Goal: Task Accomplishment & Management: Manage account settings

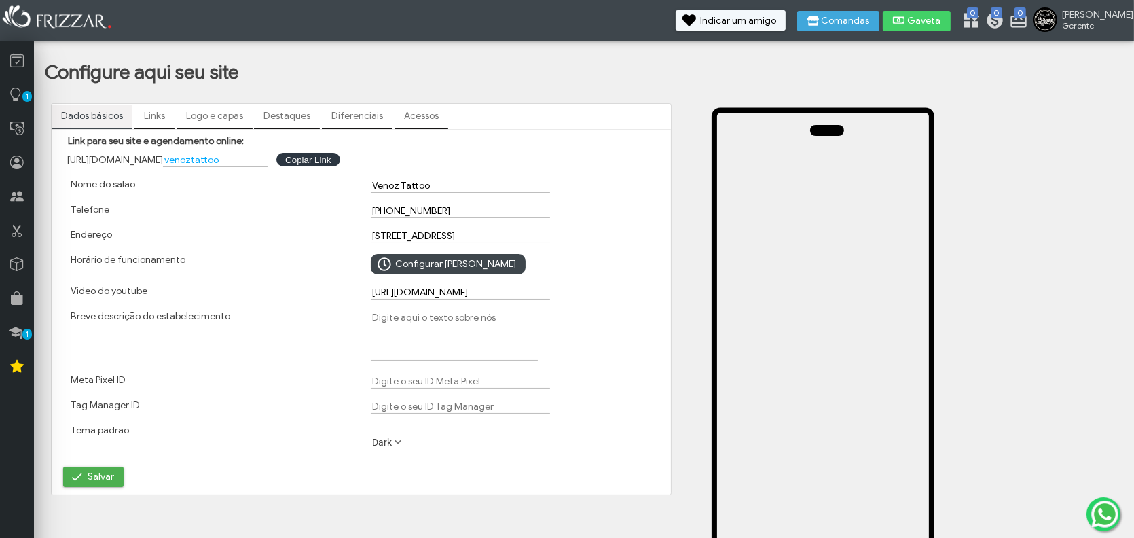
click at [204, 315] on label "Breve descrição do estabelecimento" at bounding box center [151, 316] width 160 height 12
click at [371, 315] on textarea "Breve descrição do estabelecimento" at bounding box center [454, 335] width 167 height 50
click at [204, 315] on label "Breve descrição do estabelecimento" at bounding box center [151, 316] width 160 height 12
click at [371, 315] on textarea "Breve descrição do estabelecimento" at bounding box center [454, 335] width 167 height 50
click at [204, 315] on label "Breve descrição do estabelecimento" at bounding box center [151, 316] width 160 height 12
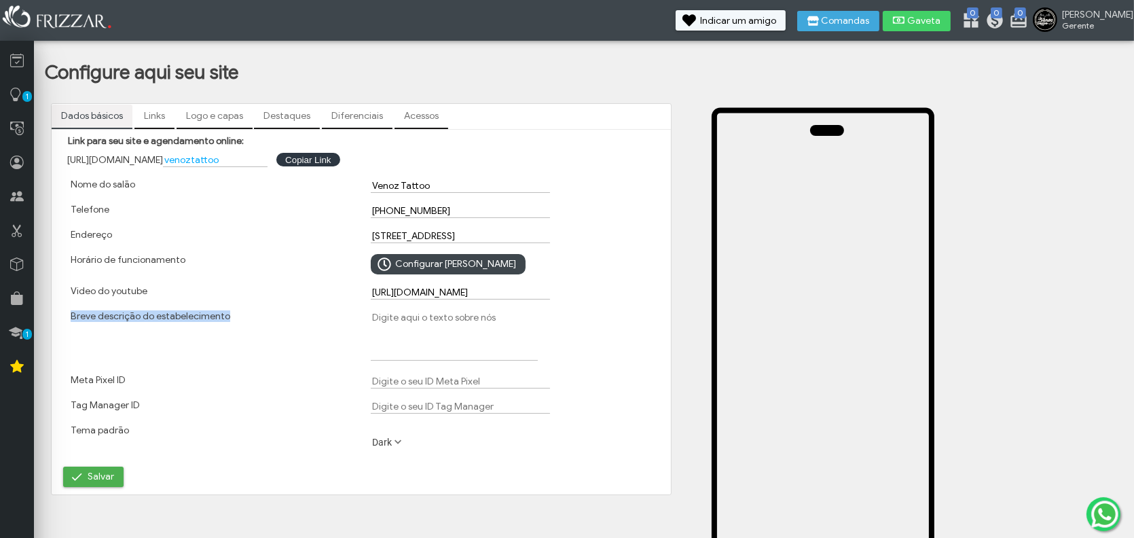
click at [371, 315] on textarea "Breve descrição do estabelecimento" at bounding box center [454, 335] width 167 height 50
copy label "Breve descrição do estabelecimento"
click at [515, 471] on span "Salvar" at bounding box center [361, 477] width 596 height 20
click at [485, 348] on textarea "Breve descrição do estabelecimento" at bounding box center [454, 335] width 167 height 50
paste textarea "O Venoz Tattoo é meu estúdio, um espaço acolhedor em Bauru-SP onde transformamo…"
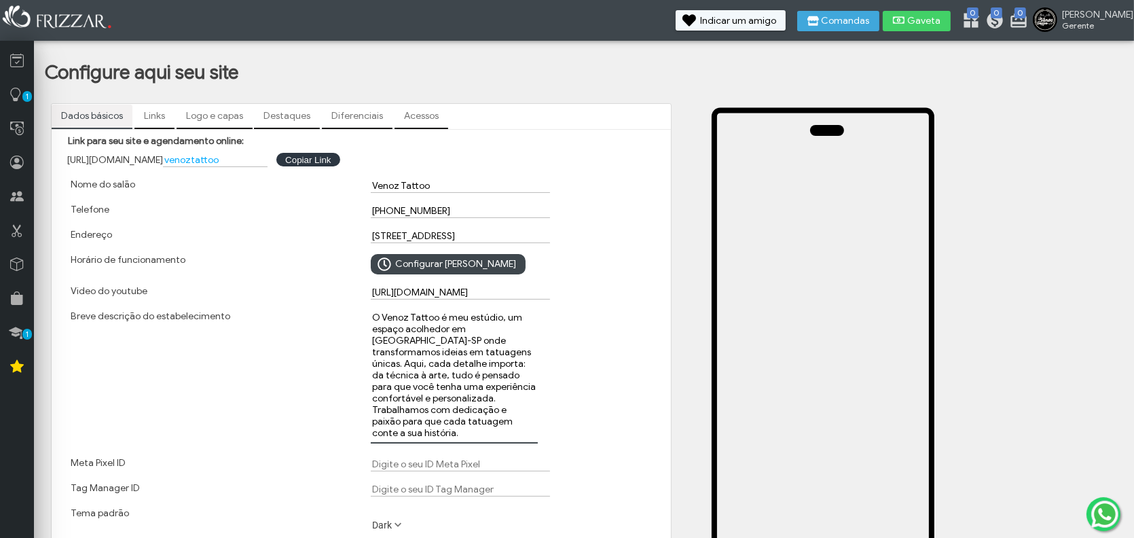
drag, startPoint x: 467, startPoint y: 317, endPoint x: 448, endPoint y: 319, distance: 19.8
click at [448, 319] on textarea "O Venoz Tattoo é meu estúdio, um espaço acolhedor em Bauru-SP onde transformamo…" at bounding box center [454, 376] width 167 height 133
type textarea "O Venoz Tattoo é um estúdio, um espaço acolhedor em [GEOGRAPHIC_DATA]-SP onde t…"
click at [539, 361] on div "O Venoz Tattoo é um estúdio, um espaço acolhedor em [GEOGRAPHIC_DATA]-SP onde t…" at bounding box center [511, 378] width 300 height 147
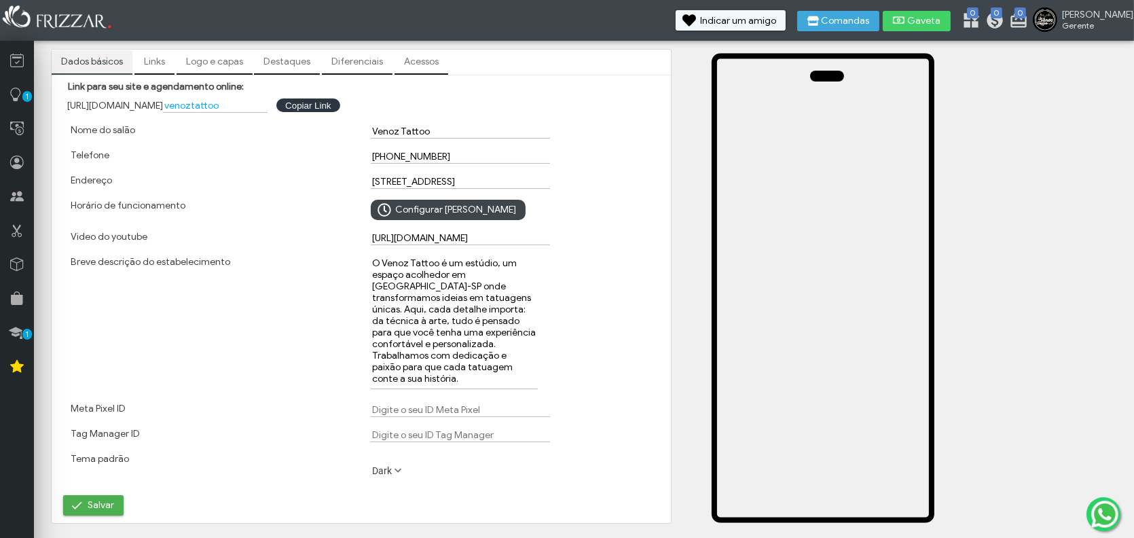
scroll to position [136, 0]
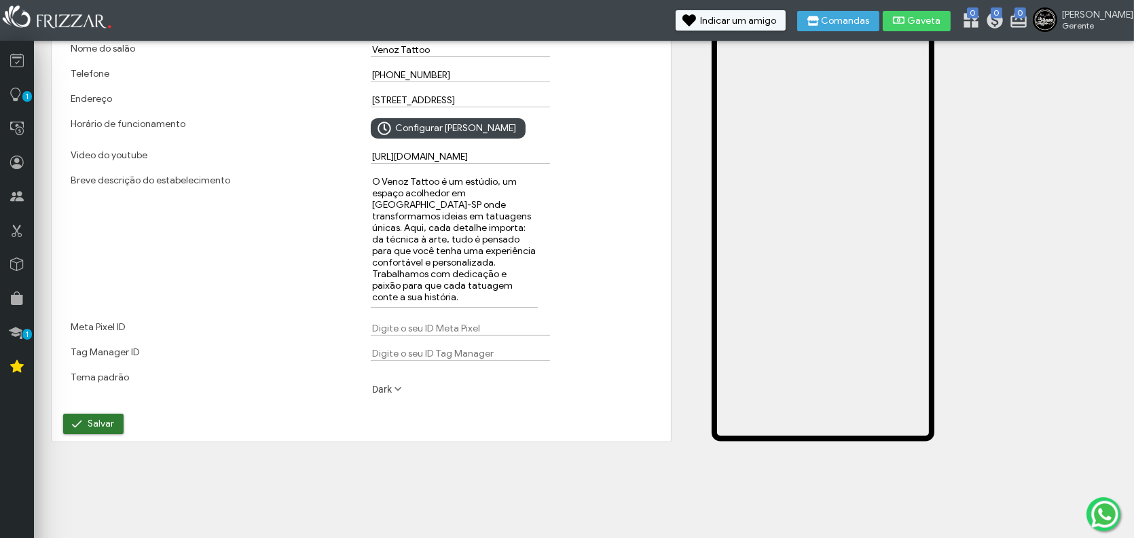
click at [113, 425] on button "Salvar" at bounding box center [93, 424] width 60 height 20
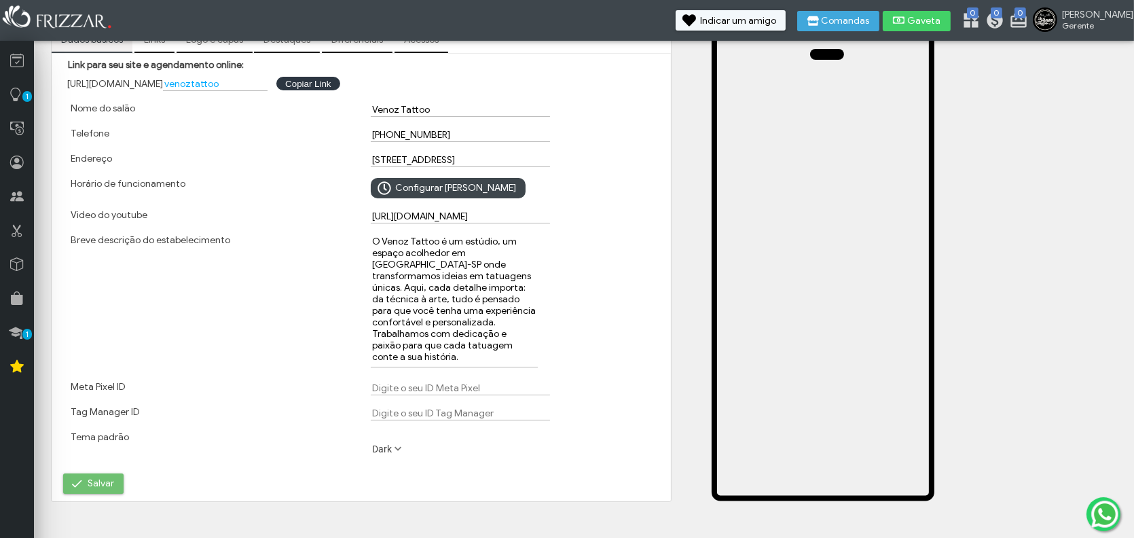
scroll to position [0, 0]
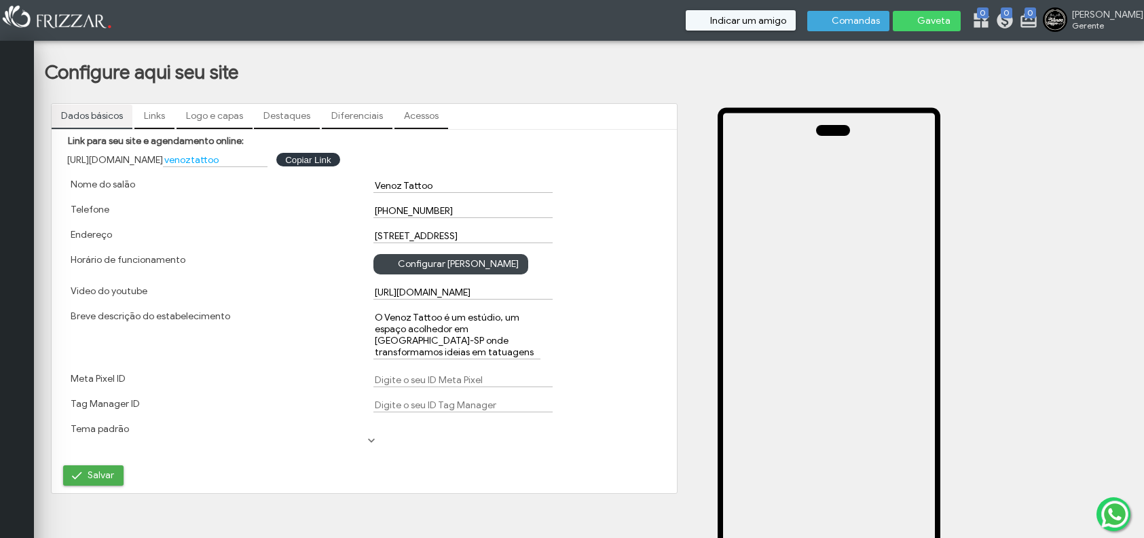
click at [153, 117] on link "Links" at bounding box center [154, 116] width 40 height 23
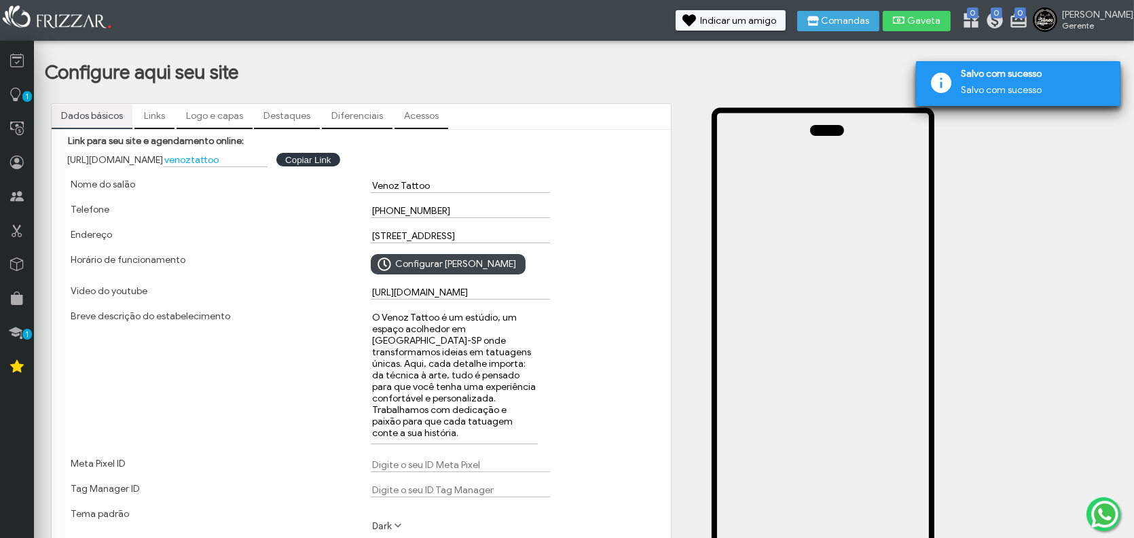
click at [158, 120] on link "Links" at bounding box center [154, 116] width 40 height 23
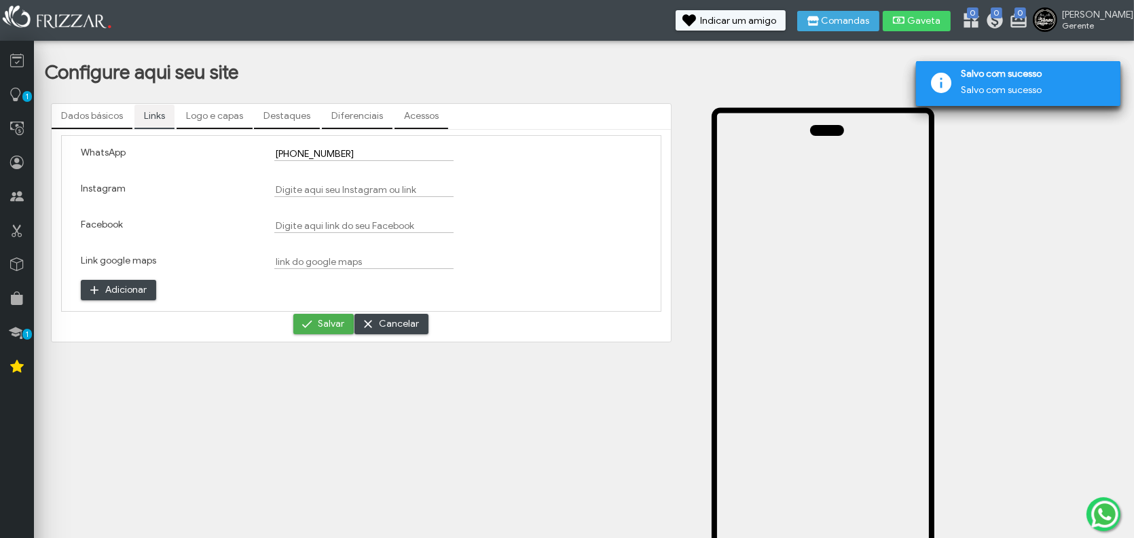
click at [304, 179] on div at bounding box center [362, 195] width 194 height 36
click at [310, 190] on input "Instagram" at bounding box center [363, 190] width 179 height 14
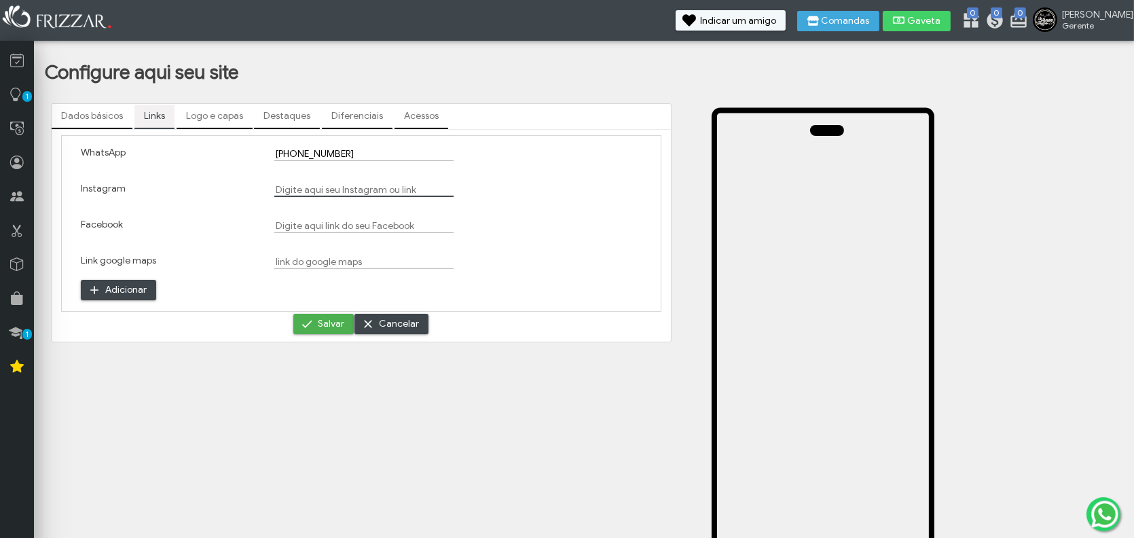
paste input "[URL][DOMAIN_NAME]"
type input "[URL][DOMAIN_NAME]"
click at [349, 221] on input "Facebook" at bounding box center [363, 226] width 179 height 14
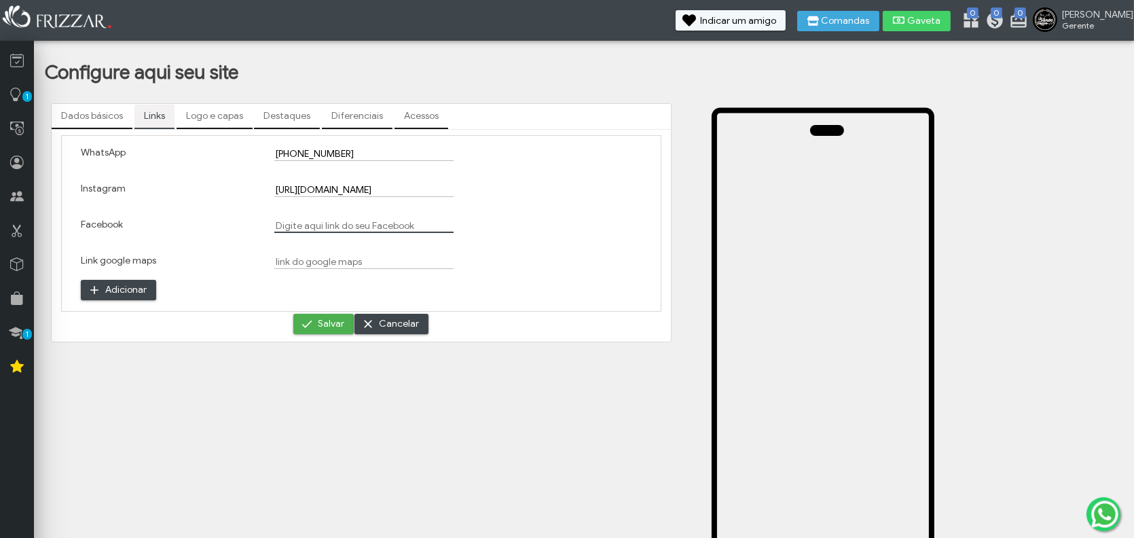
paste input "[URL][DOMAIN_NAME]"
type input "[URL][DOMAIN_NAME]"
click at [317, 257] on input "Link google maps" at bounding box center [363, 262] width 179 height 14
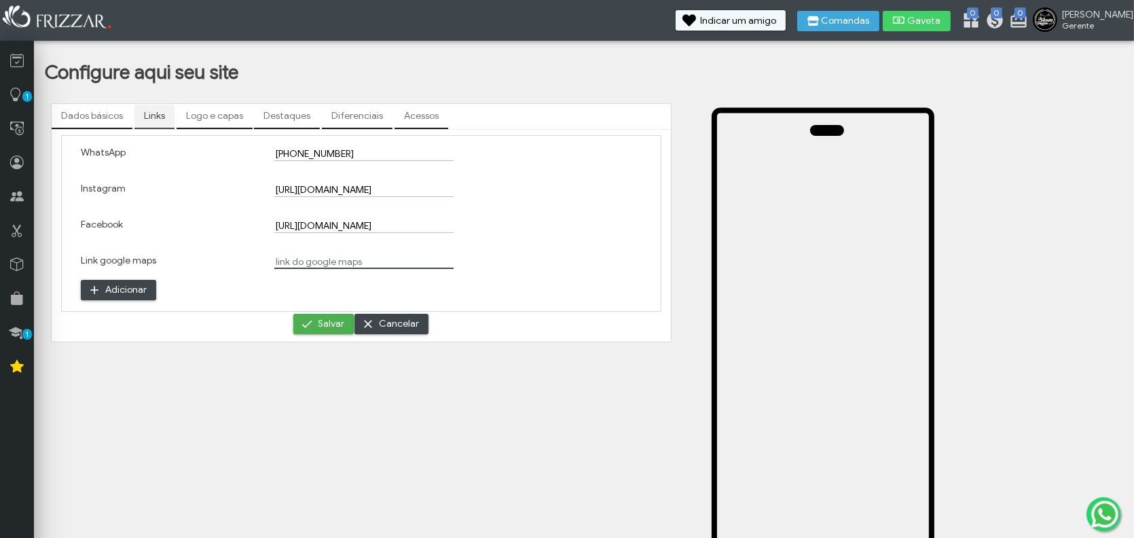
paste input "[URL][DOMAIN_NAME]"
type input "[URL][DOMAIN_NAME]"
click at [92, 276] on div "Adicionar" at bounding box center [168, 289] width 194 height 31
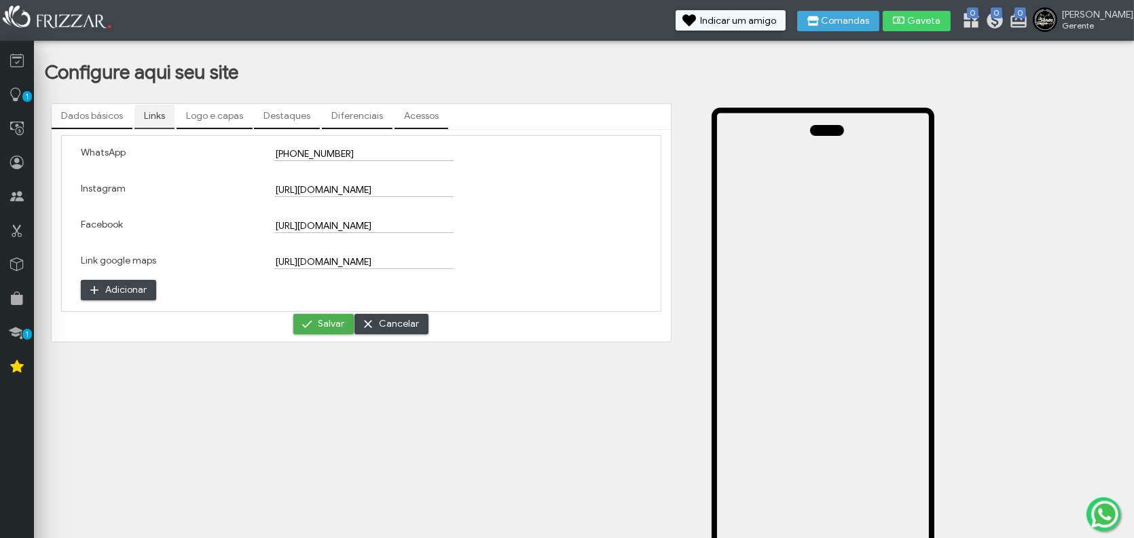
click at [103, 285] on button "Adicionar" at bounding box center [118, 290] width 75 height 20
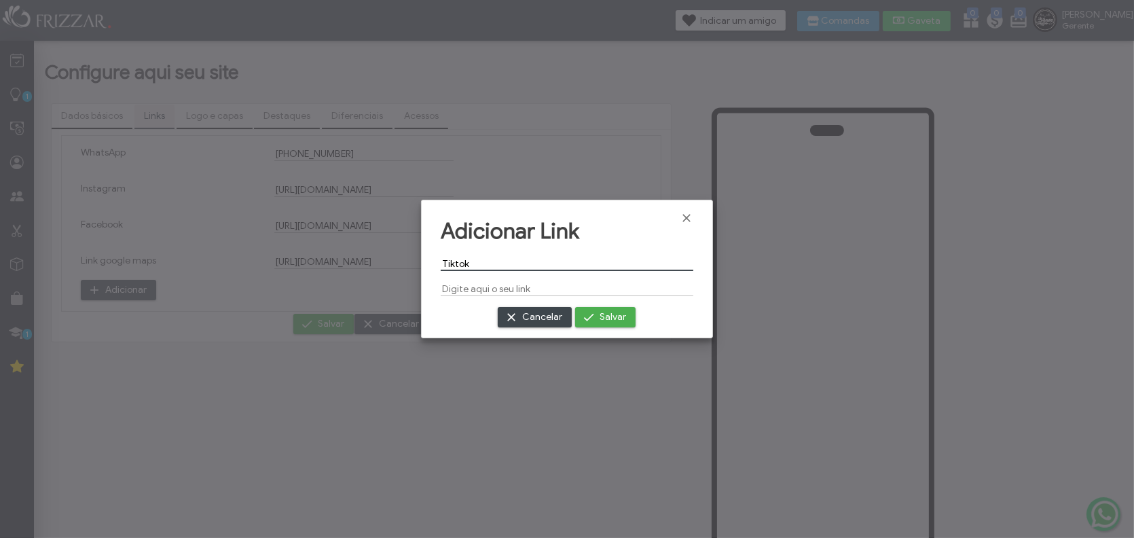
type input "Tiktok"
click at [503, 286] on input "text" at bounding box center [567, 289] width 253 height 14
paste input "[URL][EMAIL_ADDRESS][DOMAIN_NAME][DOMAIN_NAME]"
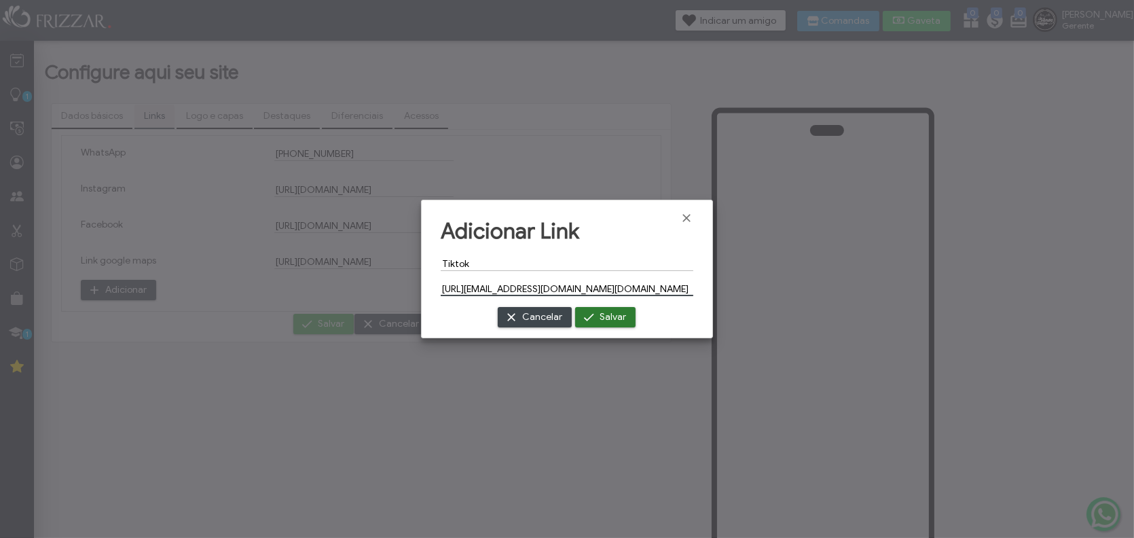
type input "[URL][EMAIL_ADDRESS][DOMAIN_NAME][DOMAIN_NAME]"
click at [615, 314] on span "Salvar" at bounding box center [613, 317] width 26 height 20
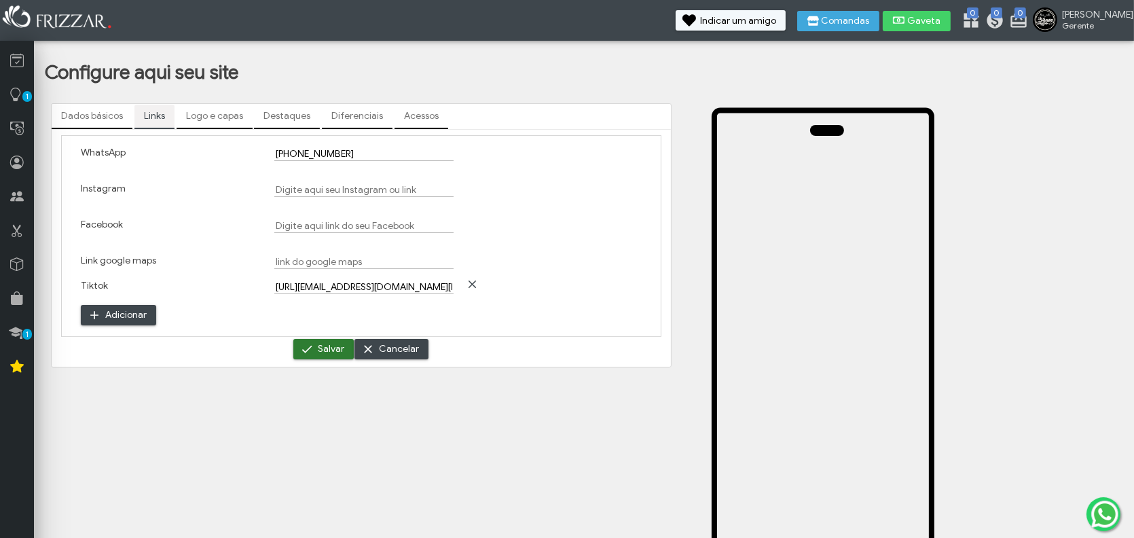
click at [315, 354] on button "Salvar" at bounding box center [323, 349] width 60 height 20
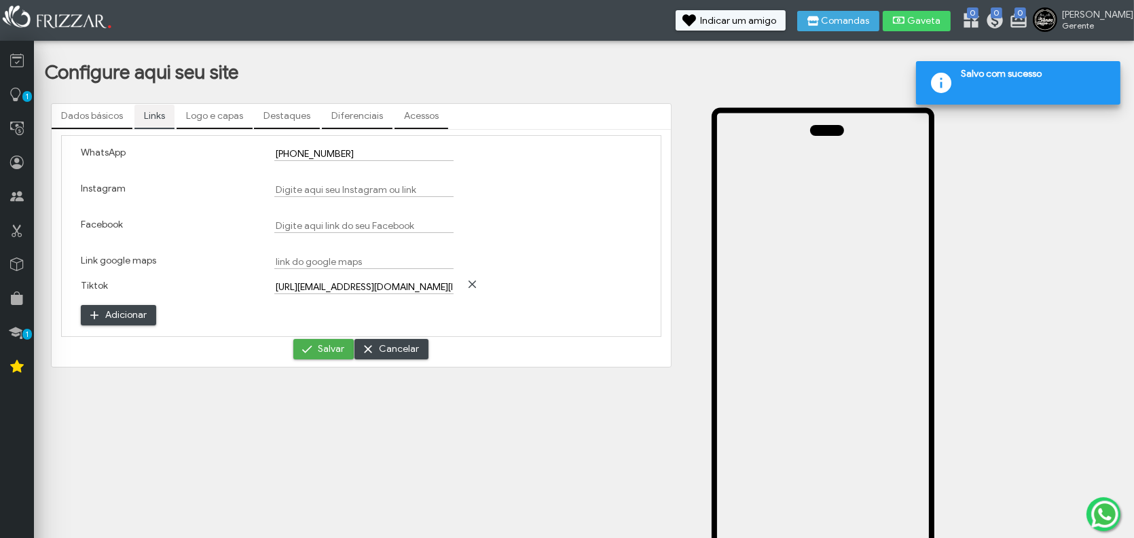
click at [213, 117] on link "Logo e capas" at bounding box center [215, 116] width 76 height 23
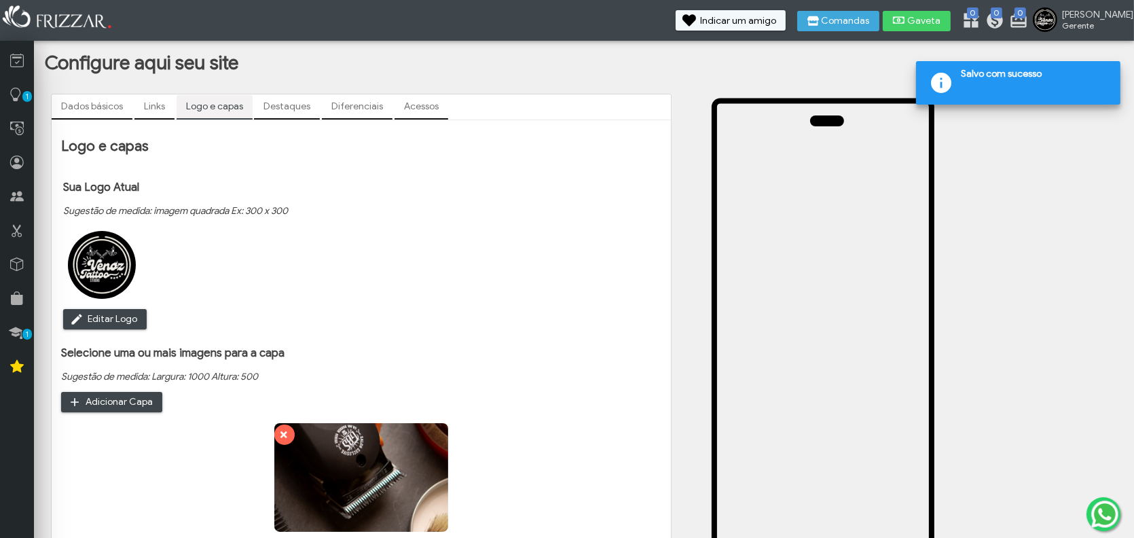
scroll to position [171, 0]
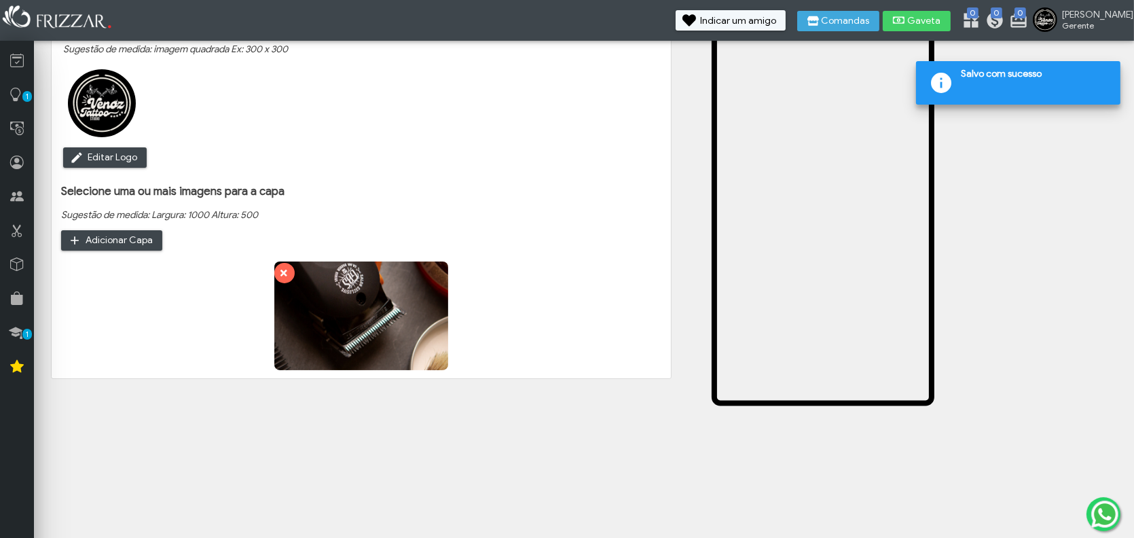
click at [308, 291] on img at bounding box center [361, 315] width 174 height 109
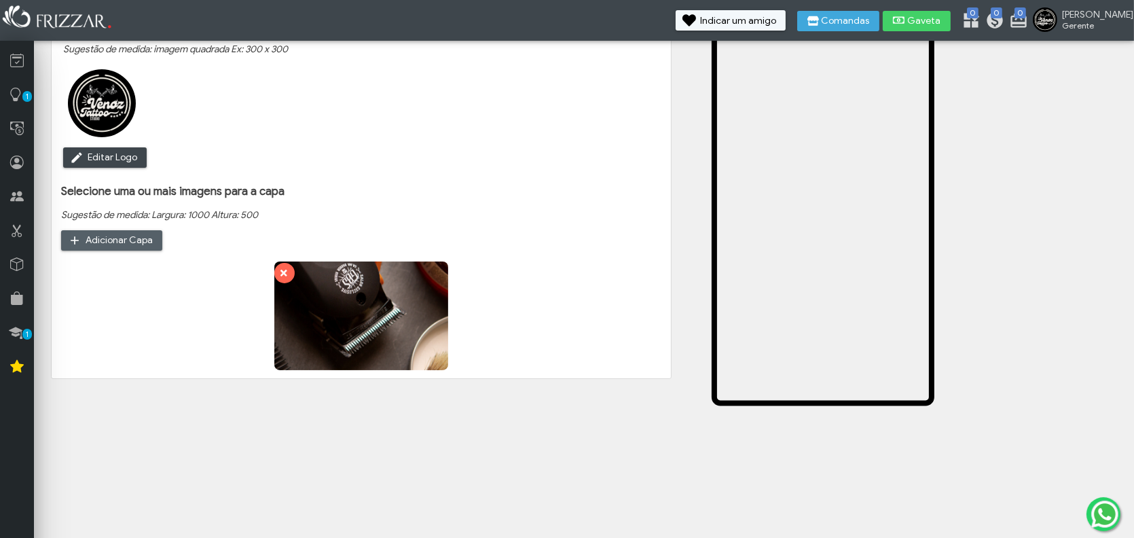
type input "C:\fakepath\Design sem nome.jpg"
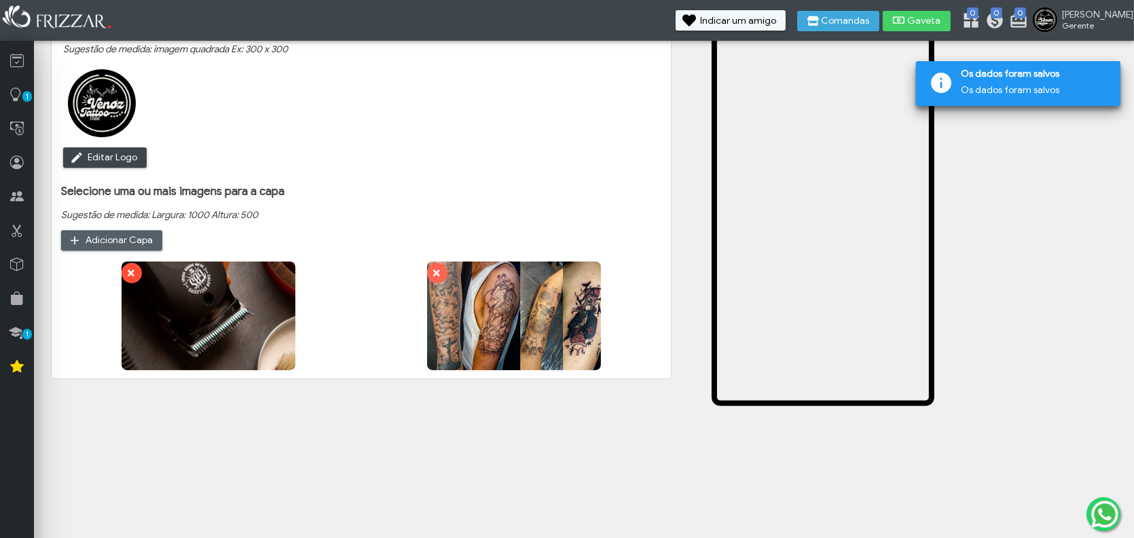
click at [132, 276] on icon "submit" at bounding box center [130, 273] width 10 height 14
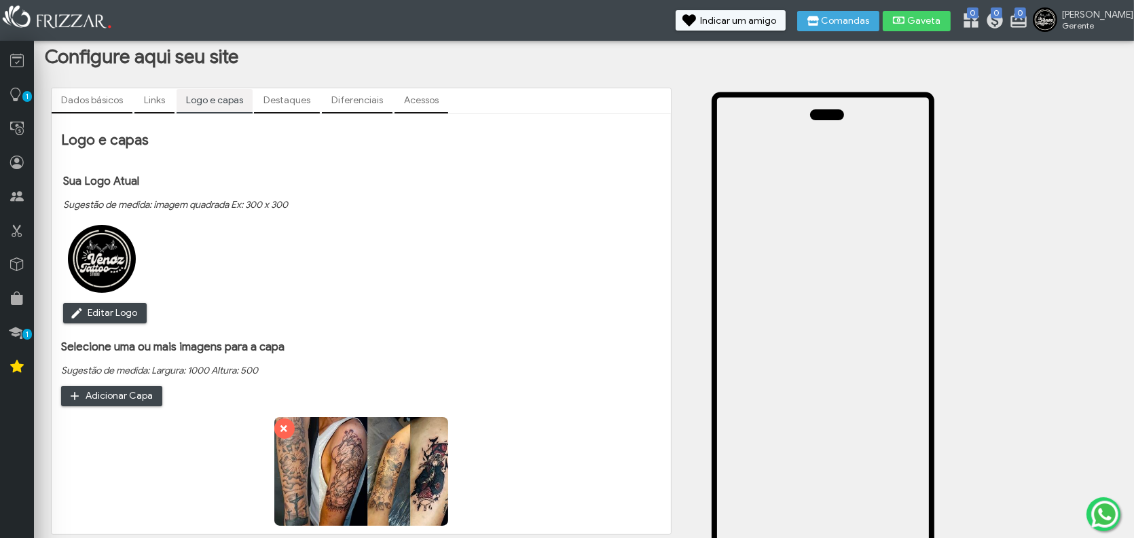
scroll to position [0, 0]
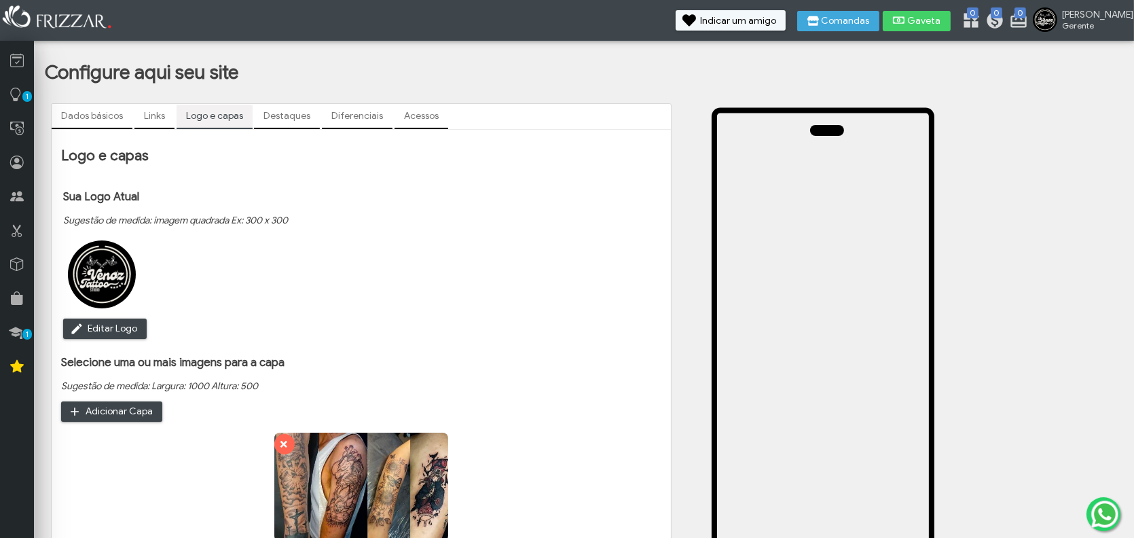
click at [266, 124] on link "Destaques" at bounding box center [287, 116] width 66 height 23
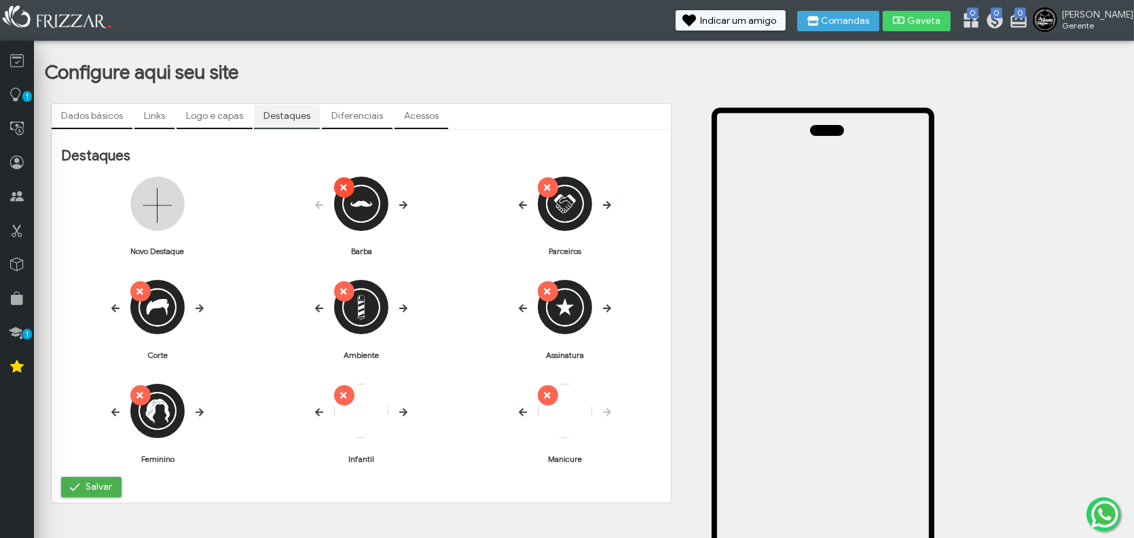
click at [342, 188] on icon "submit" at bounding box center [343, 187] width 7 height 7
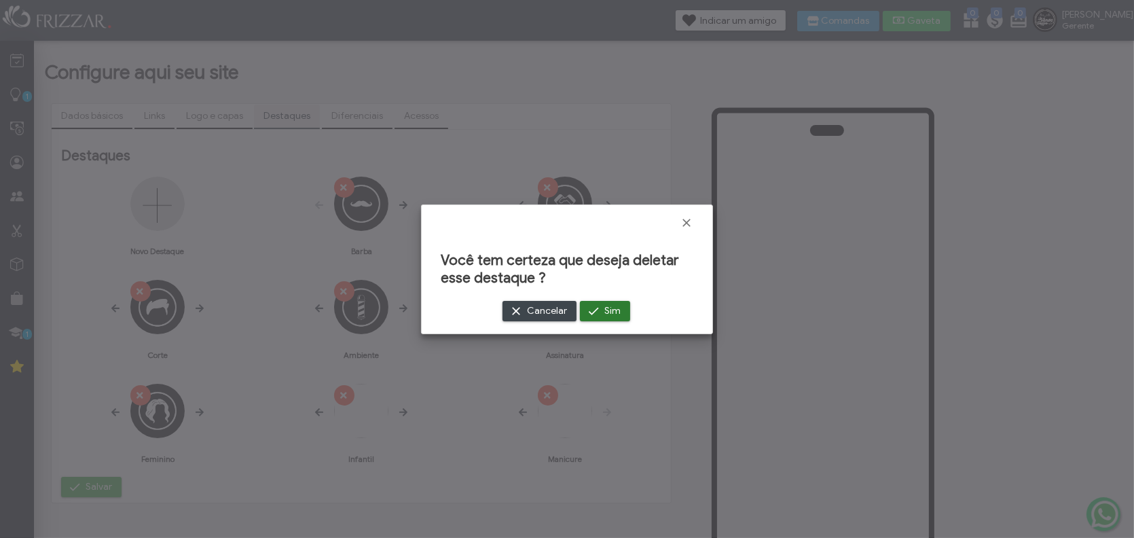
click at [623, 307] on button "Sim" at bounding box center [605, 311] width 50 height 20
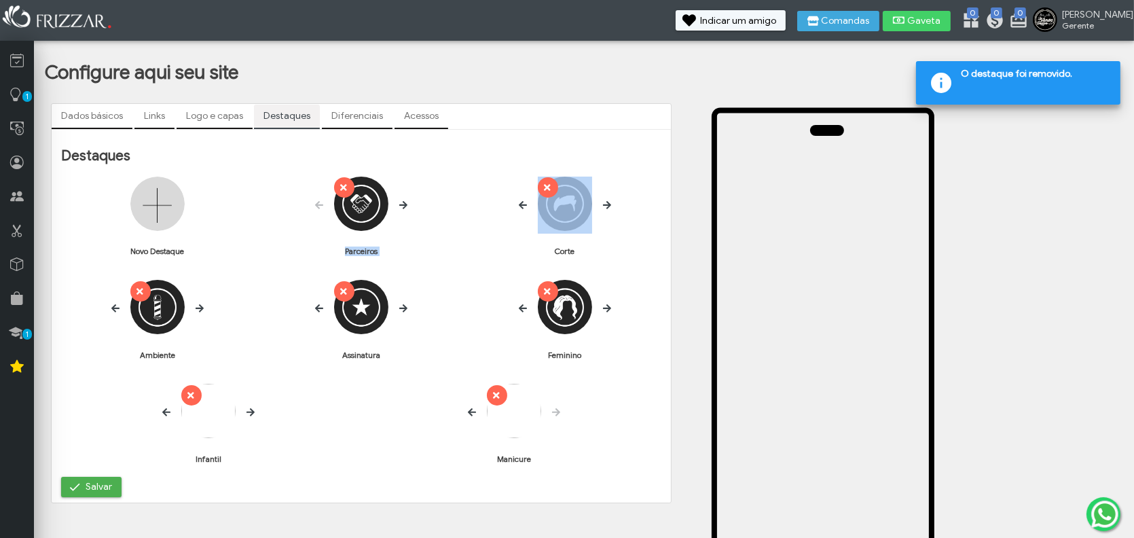
drag, startPoint x: 335, startPoint y: 178, endPoint x: 470, endPoint y: 180, distance: 135.2
click at [460, 179] on form "Novo Destaque ui-button Parceiros ui-button Corte ui-button Ambiente" at bounding box center [361, 327] width 600 height 300
click at [477, 182] on div "ui-button [GEOGRAPHIC_DATA]" at bounding box center [565, 223] width 193 height 93
click at [551, 185] on button "ui-button" at bounding box center [548, 187] width 20 height 20
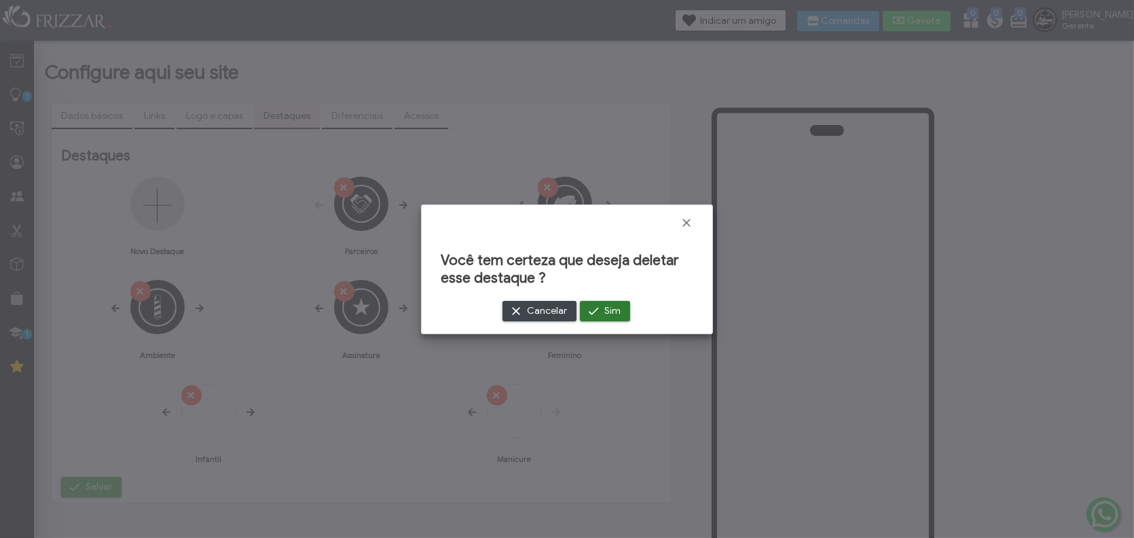
click at [617, 314] on span "Sim" at bounding box center [612, 311] width 16 height 20
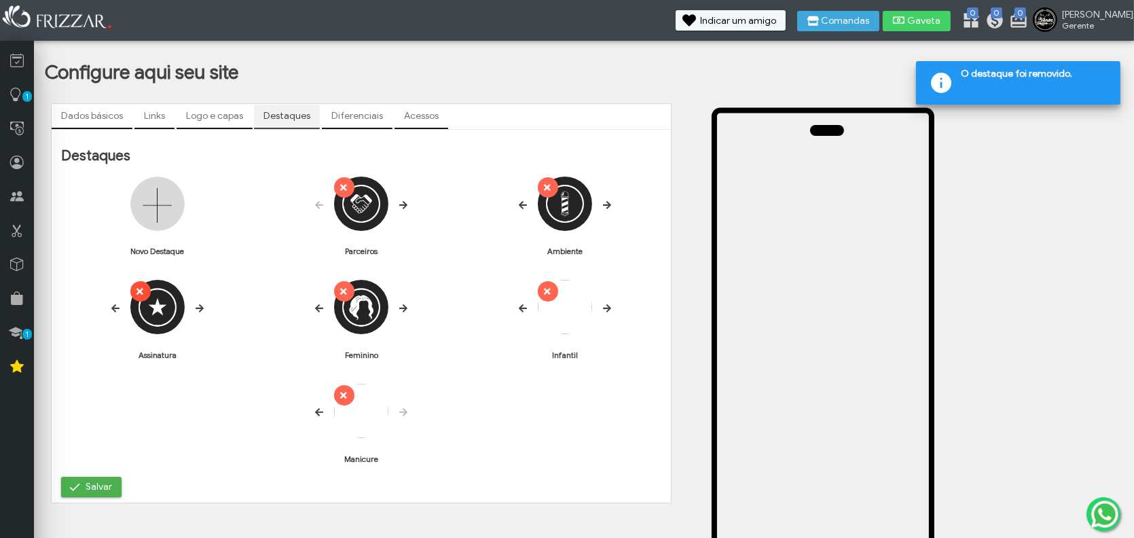
click at [136, 297] on icon "submit" at bounding box center [139, 292] width 10 height 14
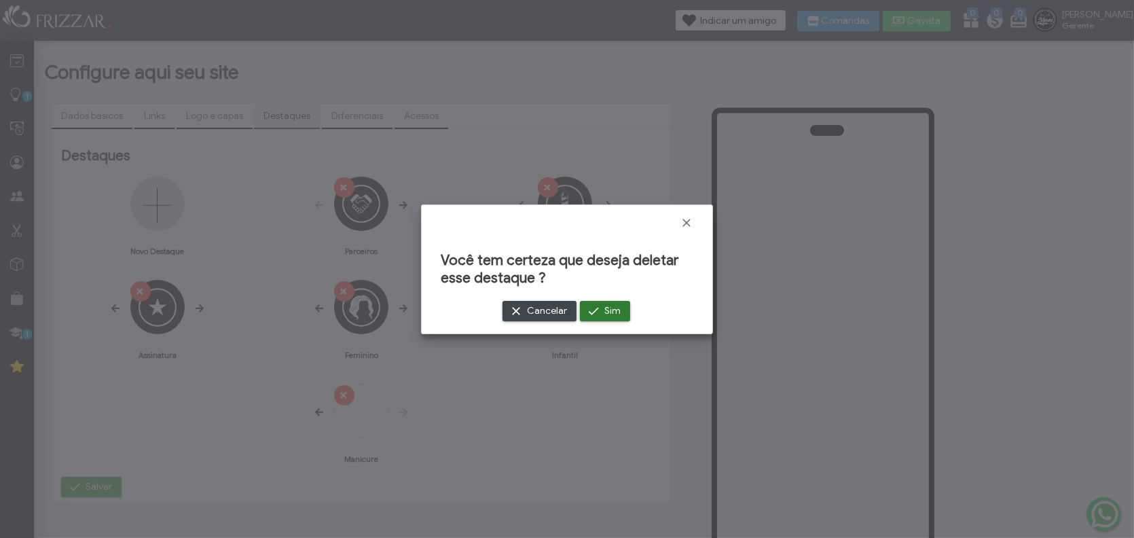
click at [596, 313] on span "submit" at bounding box center [594, 311] width 14 height 14
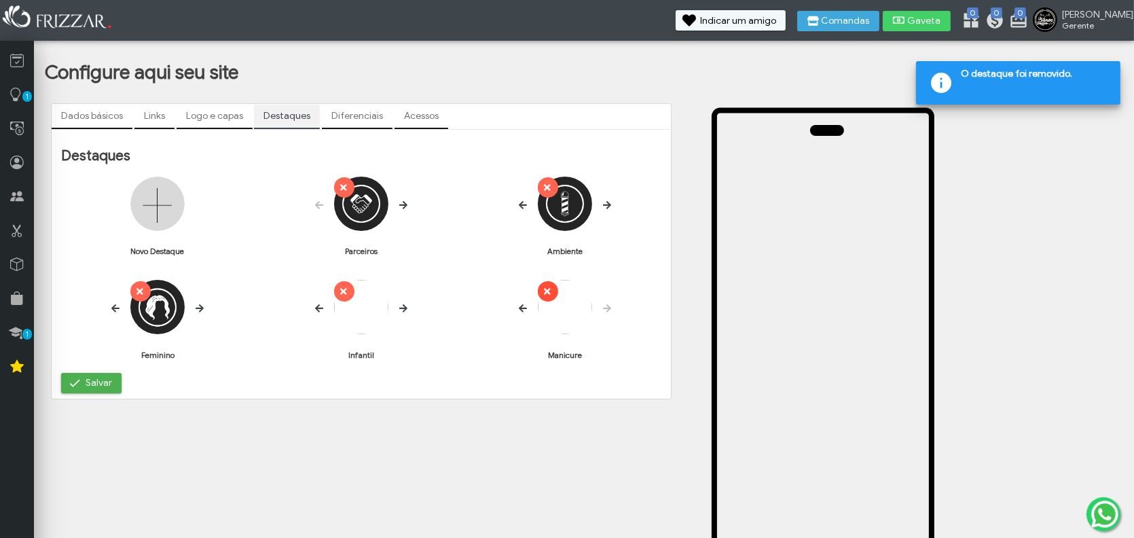
click at [545, 296] on icon "submit" at bounding box center [546, 292] width 10 height 14
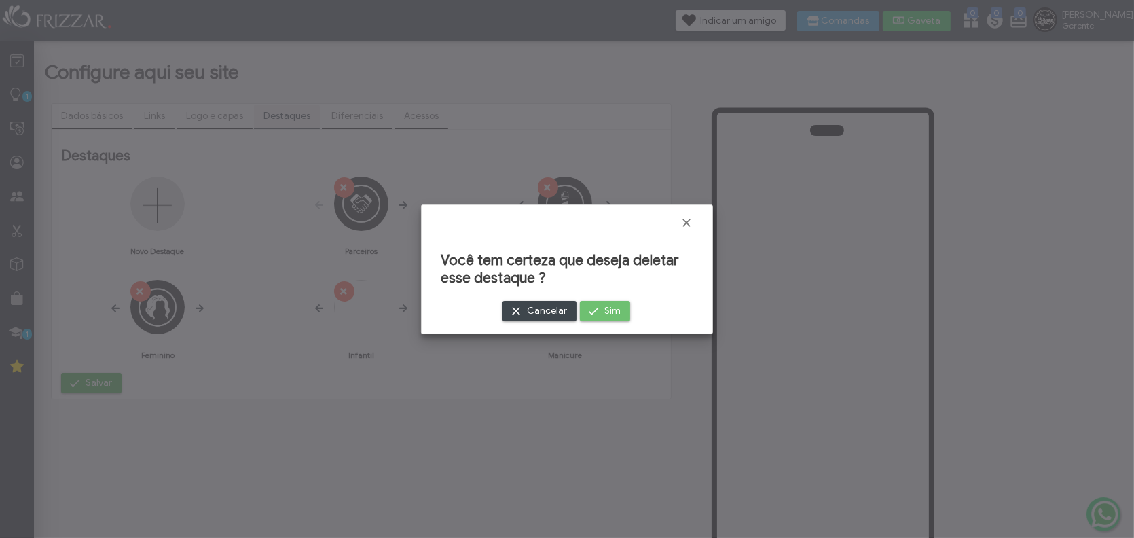
click at [608, 308] on span "Sim" at bounding box center [612, 311] width 16 height 20
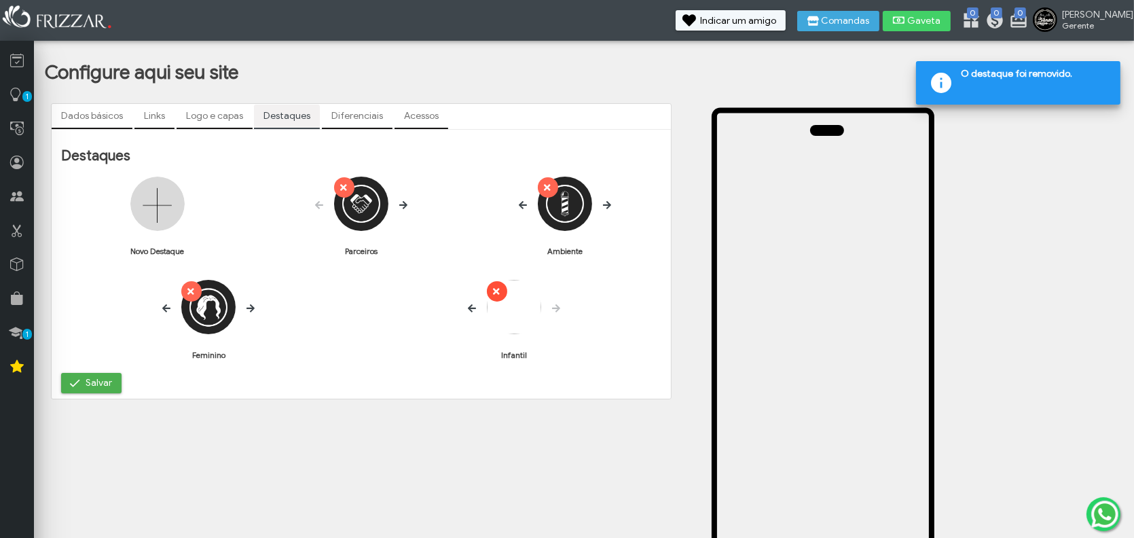
click at [498, 301] on button "ui-button" at bounding box center [497, 291] width 20 height 20
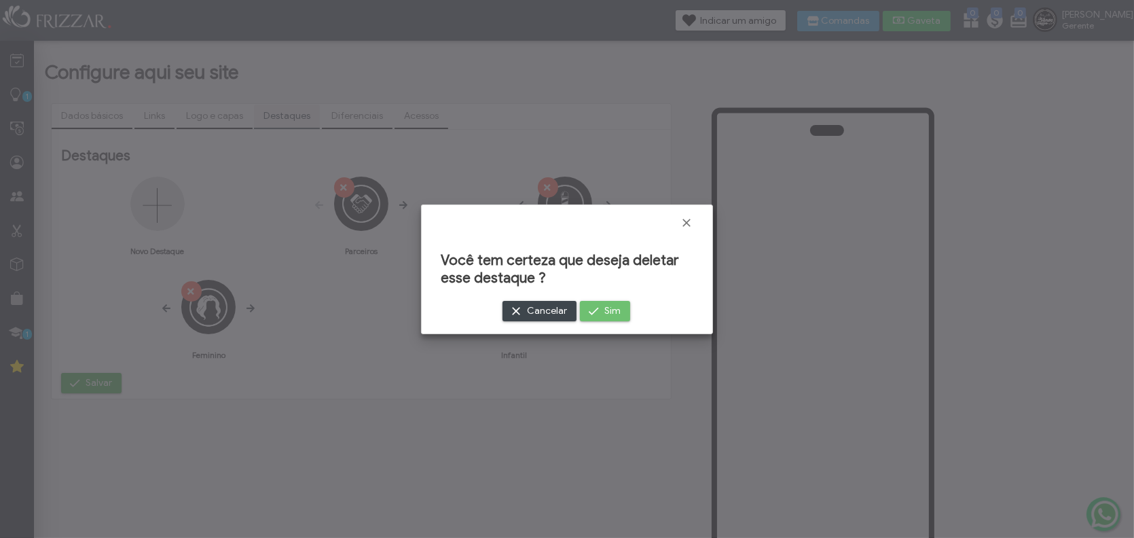
click at [592, 309] on span "submit" at bounding box center [594, 311] width 14 height 14
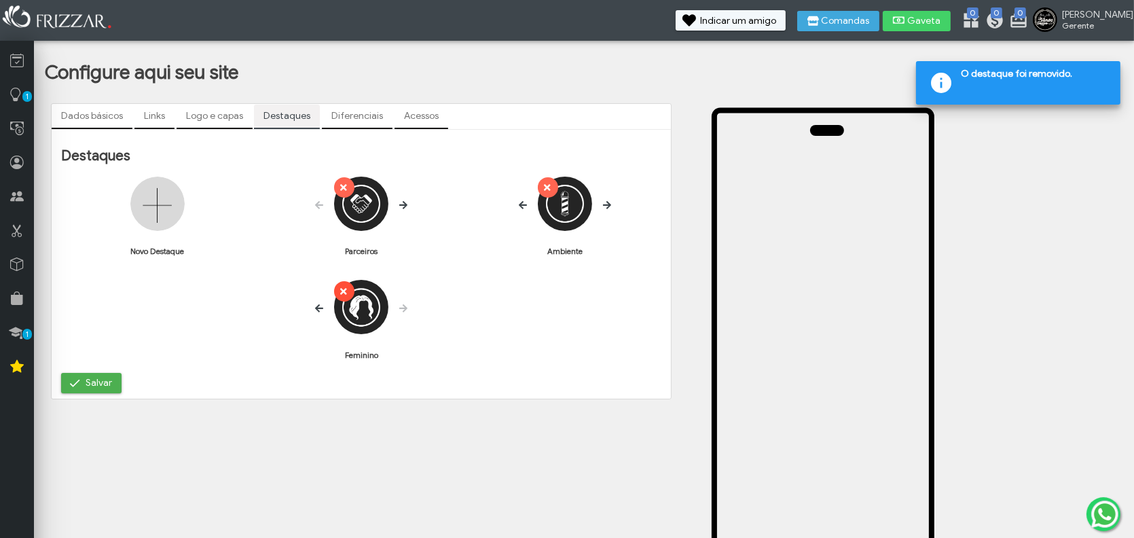
click at [343, 294] on icon "submit" at bounding box center [343, 292] width 10 height 14
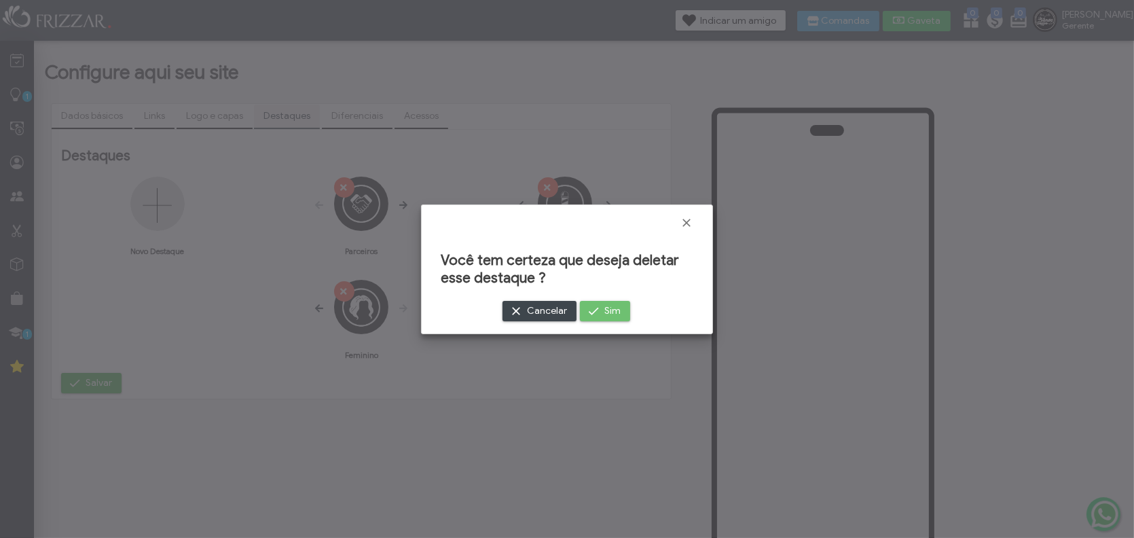
click at [614, 302] on span "Sim" at bounding box center [612, 311] width 16 height 20
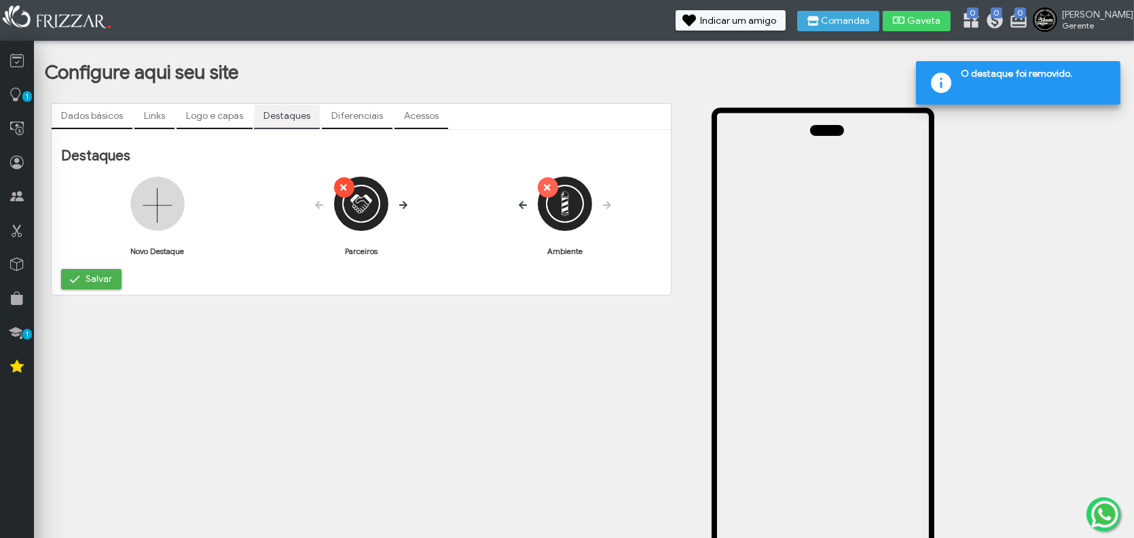
click at [344, 189] on icon "submit" at bounding box center [343, 188] width 10 height 14
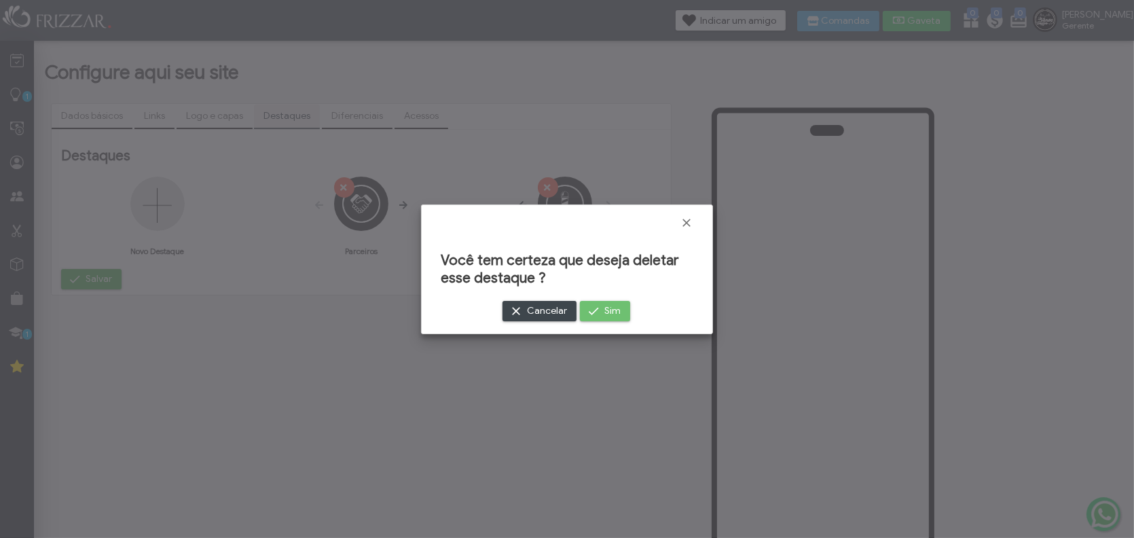
drag, startPoint x: 606, startPoint y: 311, endPoint x: 503, endPoint y: 270, distance: 111.6
click at [606, 311] on span "Sim" at bounding box center [612, 311] width 16 height 20
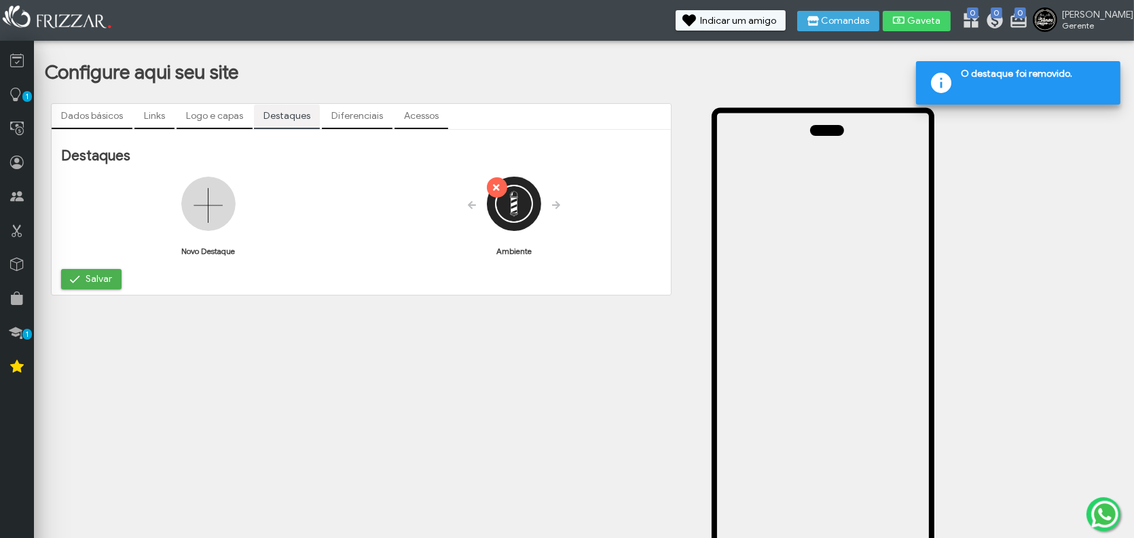
click at [492, 189] on icon "submit" at bounding box center [495, 188] width 10 height 14
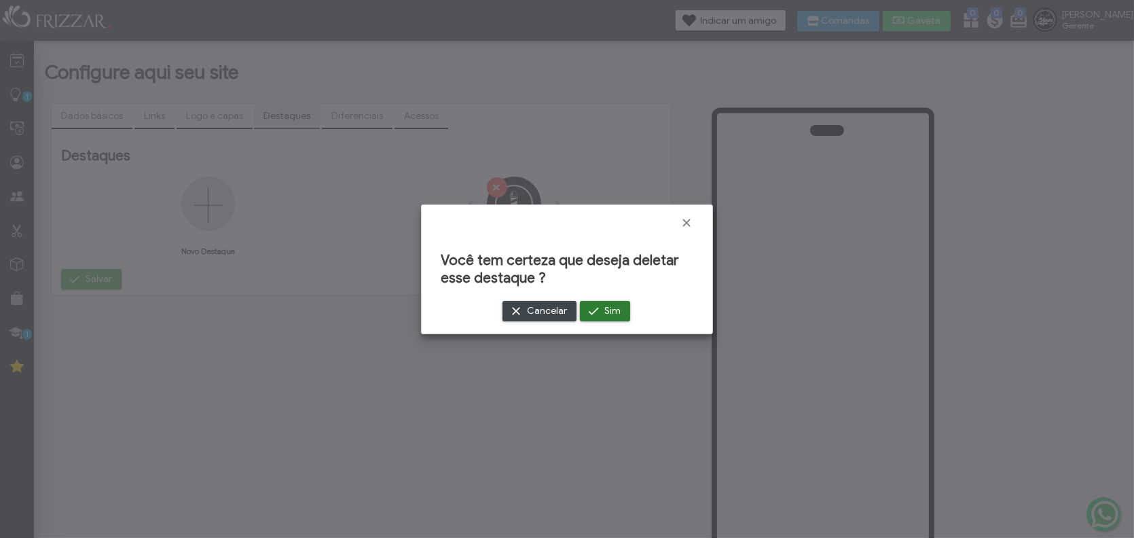
click at [626, 310] on button "Sim" at bounding box center [605, 311] width 50 height 20
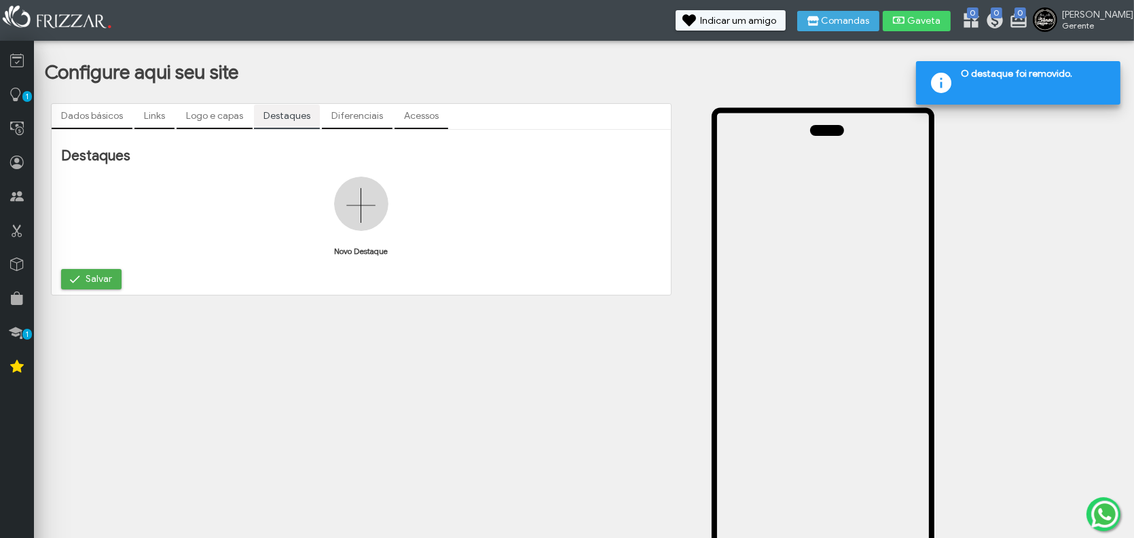
click at [380, 218] on img at bounding box center [361, 204] width 54 height 54
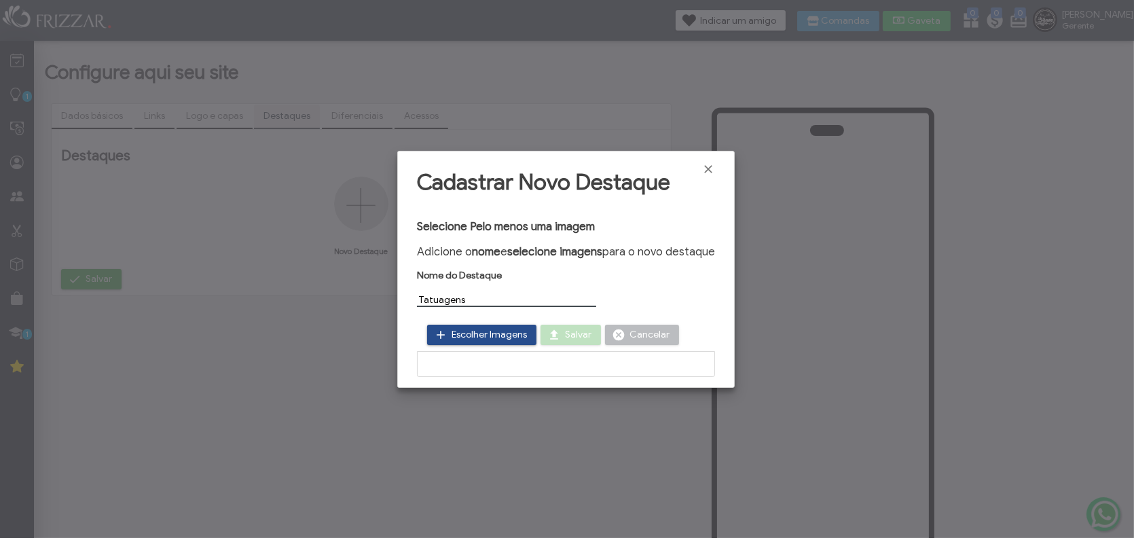
type input "Tatuagens"
click at [522, 333] on span "Escolher Imagens" at bounding box center [489, 335] width 75 height 20
click at [486, 327] on span "Escolher Imagens" at bounding box center [489, 335] width 75 height 20
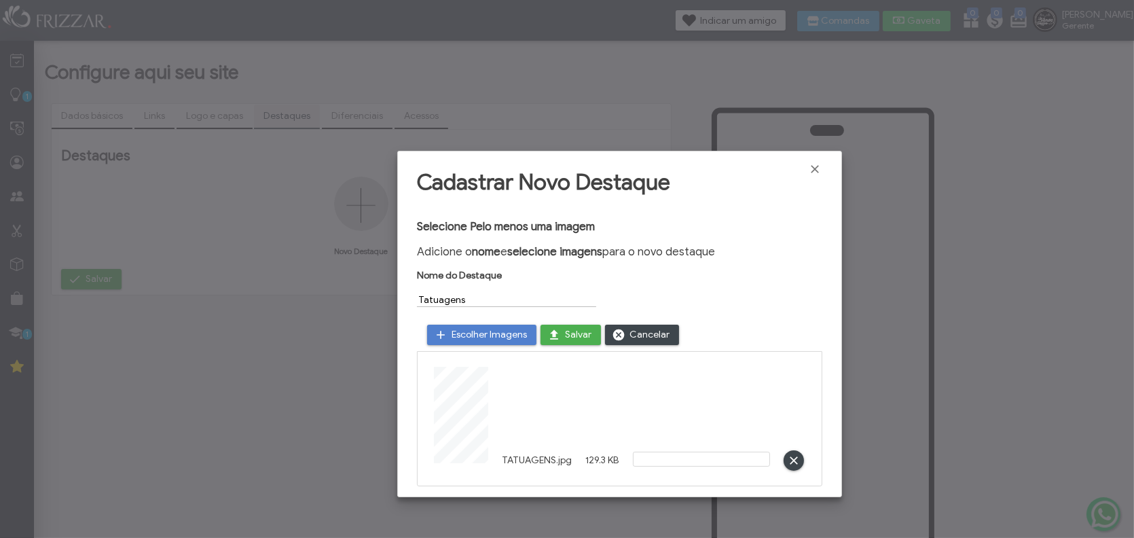
click at [583, 336] on span "Salvar" at bounding box center [578, 335] width 26 height 20
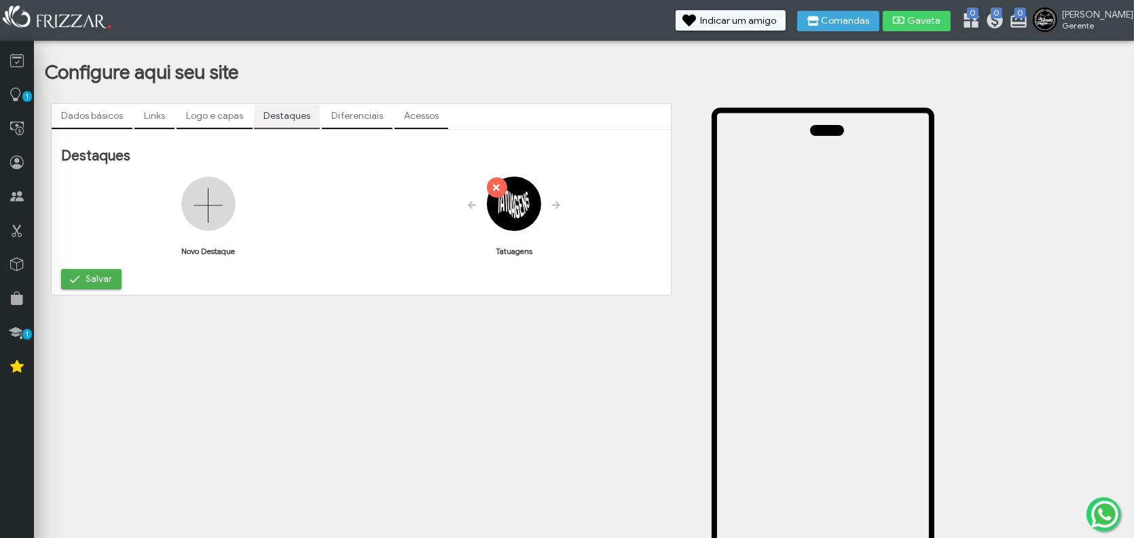
click at [198, 218] on img at bounding box center [208, 204] width 54 height 54
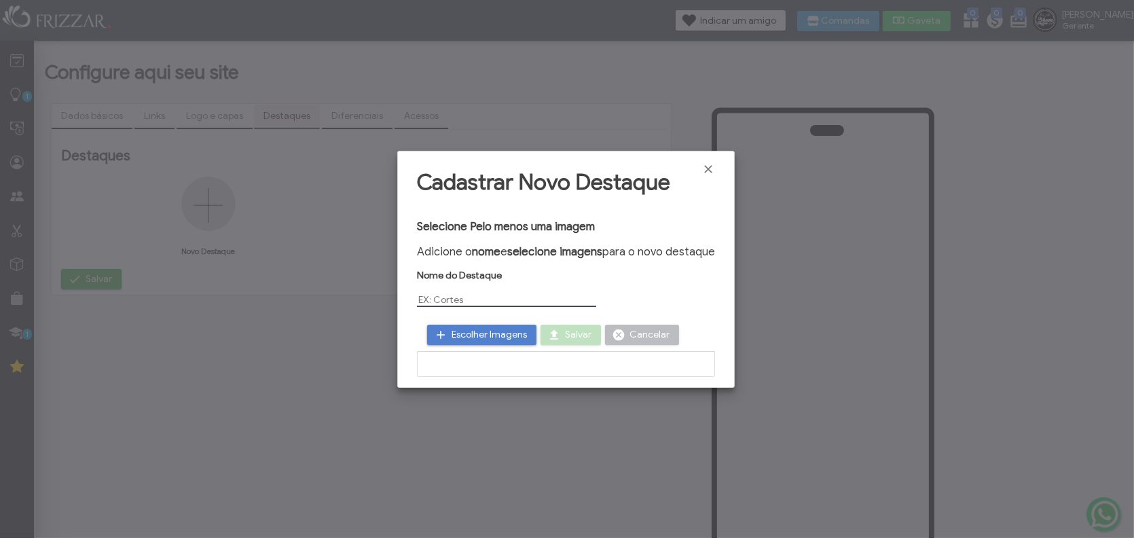
click at [460, 340] on span "Escolher Imagens" at bounding box center [489, 335] width 75 height 20
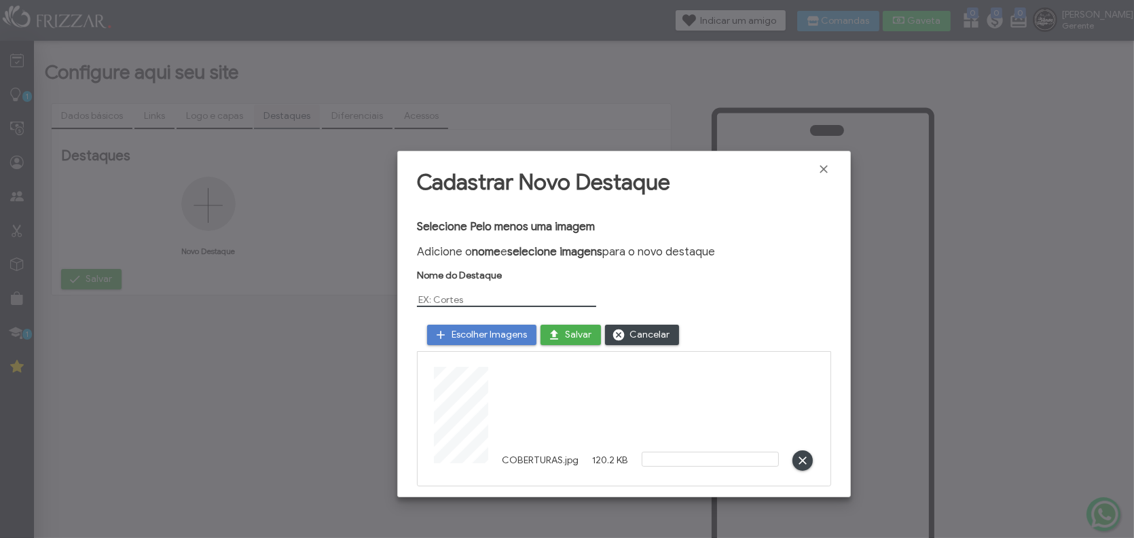
click at [467, 293] on input "text" at bounding box center [506, 300] width 179 height 14
click at [793, 450] on button "ui-button" at bounding box center [803, 460] width 20 height 20
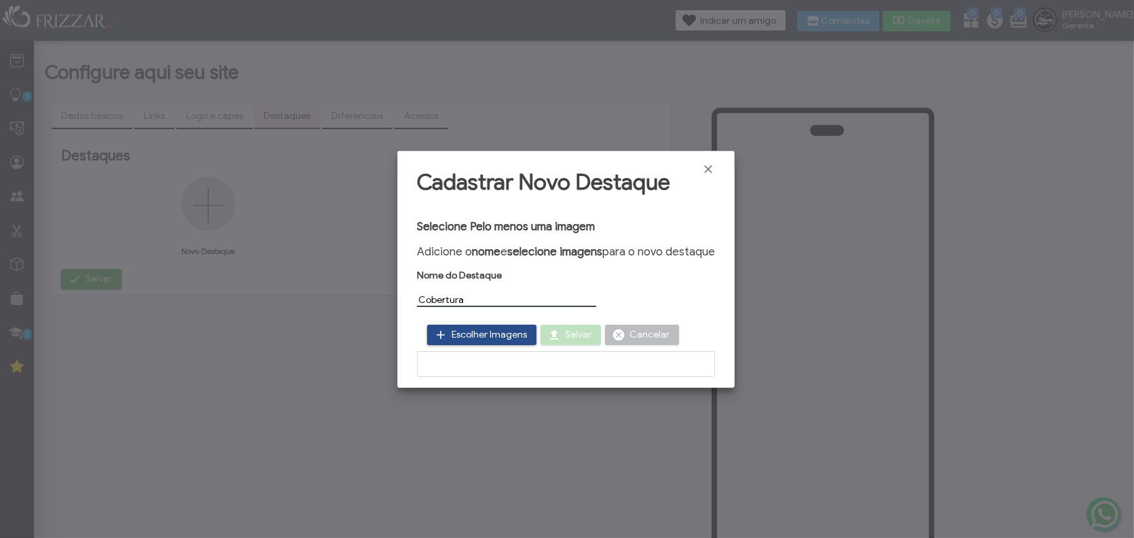
click at [507, 339] on span "Escolher Imagens" at bounding box center [489, 335] width 75 height 20
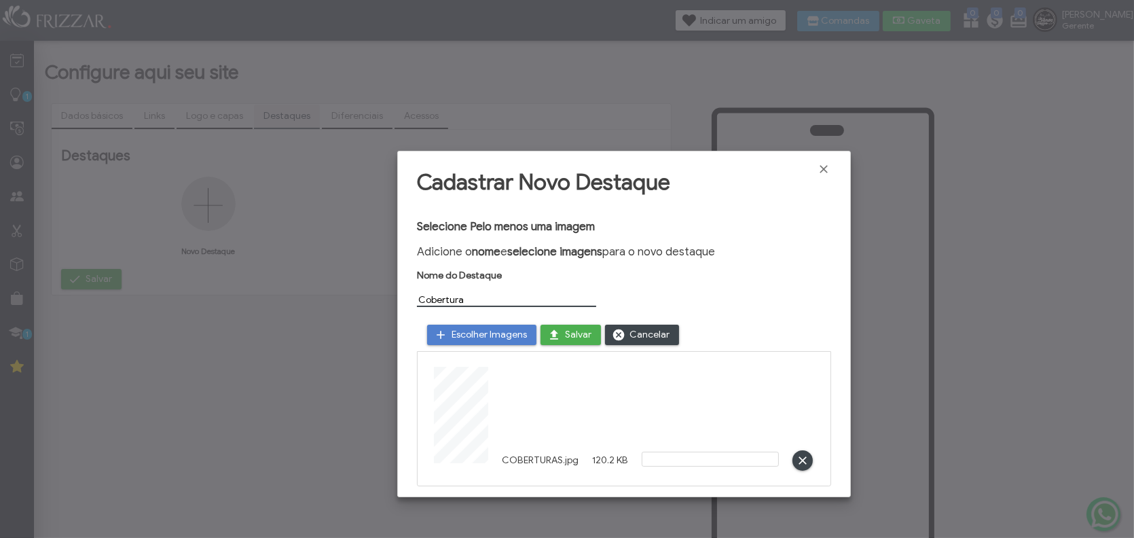
click at [479, 298] on input "Cobertura" at bounding box center [506, 300] width 179 height 14
type input "Coberturas"
click at [551, 322] on div "Escolher Imagens [PERSON_NAME]" at bounding box center [624, 335] width 414 height 33
click at [562, 330] on button "Salvar" at bounding box center [571, 335] width 60 height 20
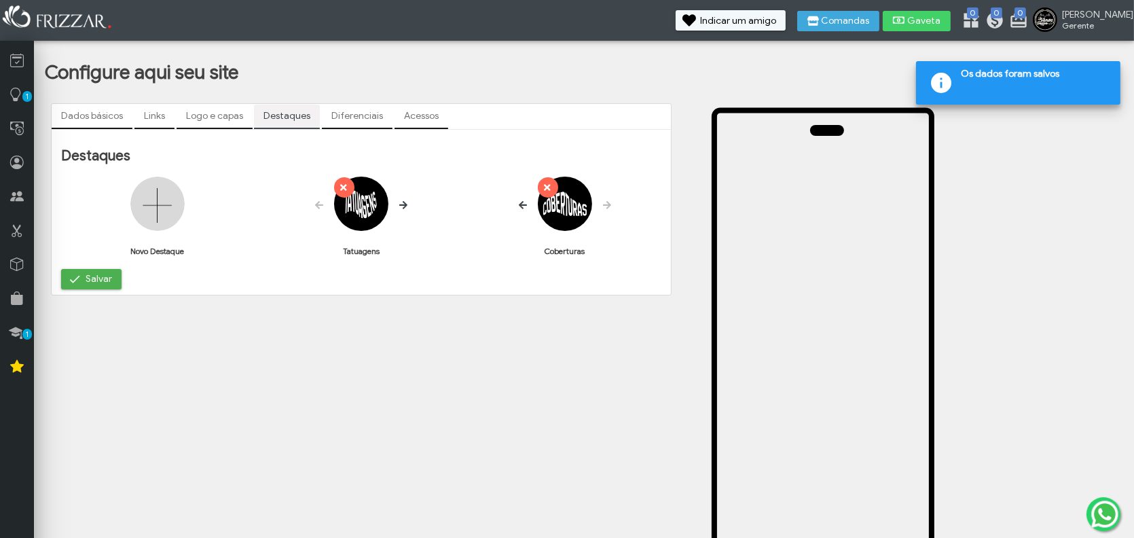
click at [154, 202] on img at bounding box center [157, 204] width 54 height 54
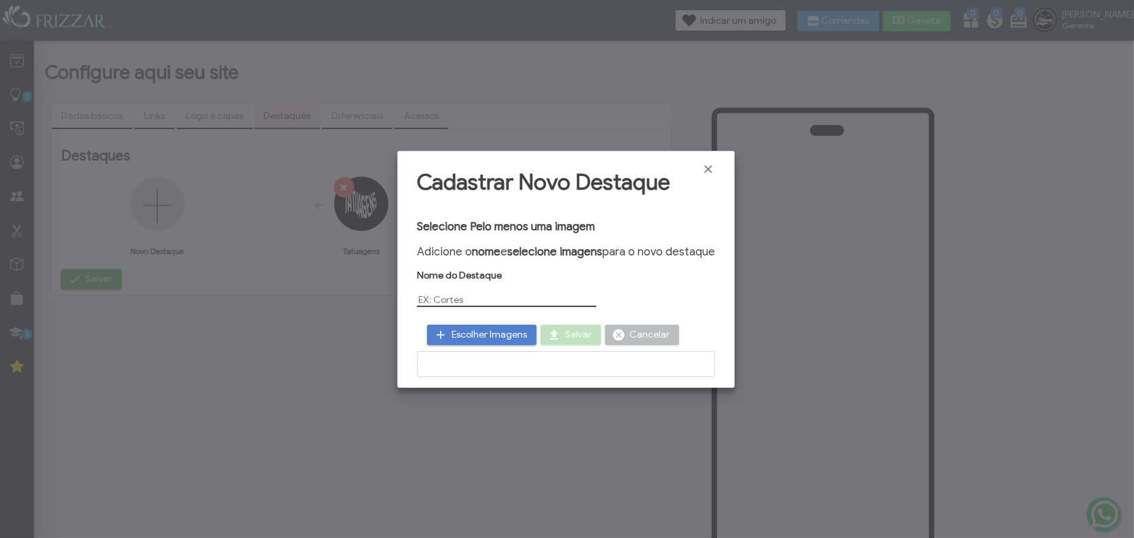
click at [451, 302] on input "text" at bounding box center [506, 300] width 179 height 14
click at [462, 329] on span "Escolher Imagens" at bounding box center [489, 335] width 75 height 20
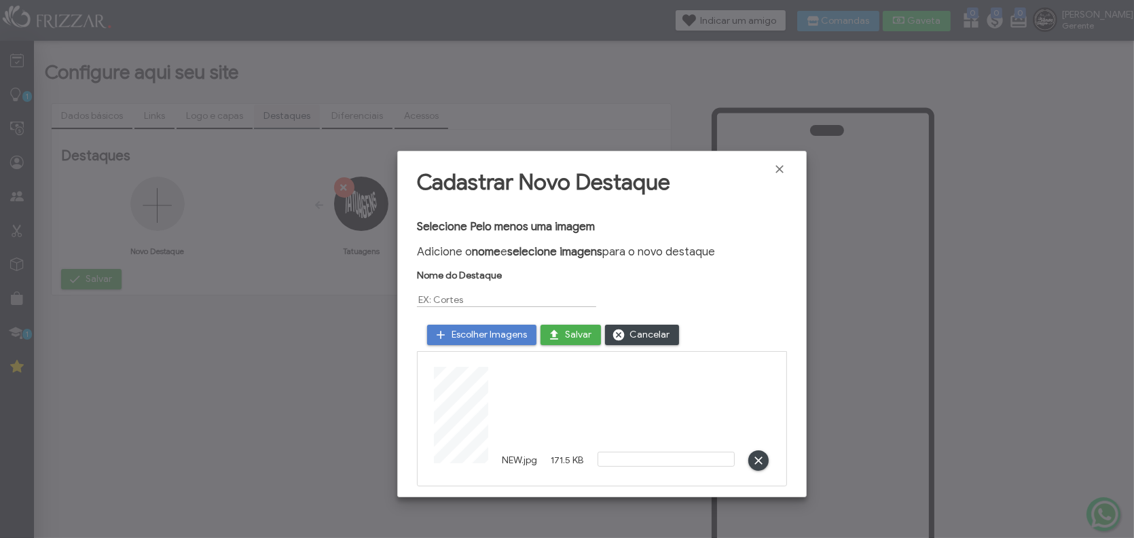
click at [539, 312] on div "Nome do Destaque Escolher Imagens Salvar Cancelar NEW.jpg 171.5 KB ui-button" at bounding box center [601, 378] width 369 height 217
click at [538, 305] on input "text" at bounding box center [506, 300] width 179 height 14
type input "n"
type input "New"
click at [587, 329] on span "Salvar" at bounding box center [578, 335] width 26 height 20
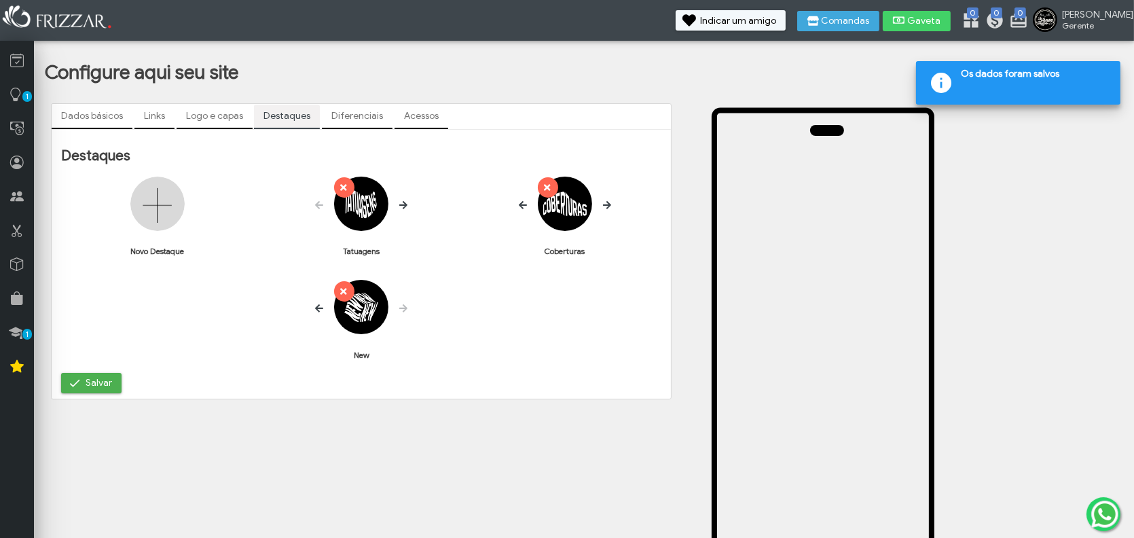
click at [156, 200] on img at bounding box center [157, 204] width 54 height 54
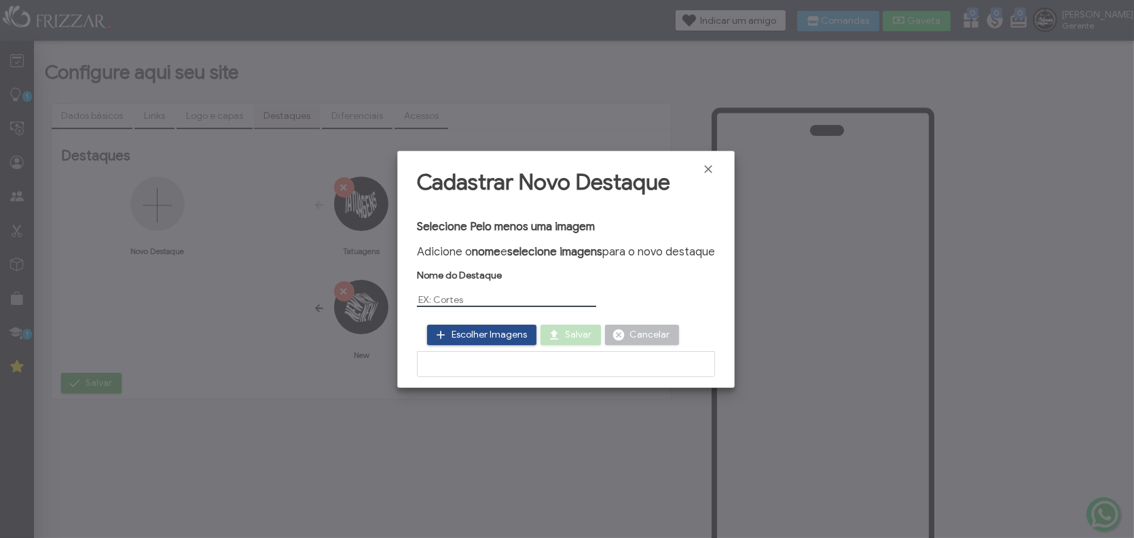
click at [500, 327] on span "Escolher Imagens" at bounding box center [489, 335] width 75 height 20
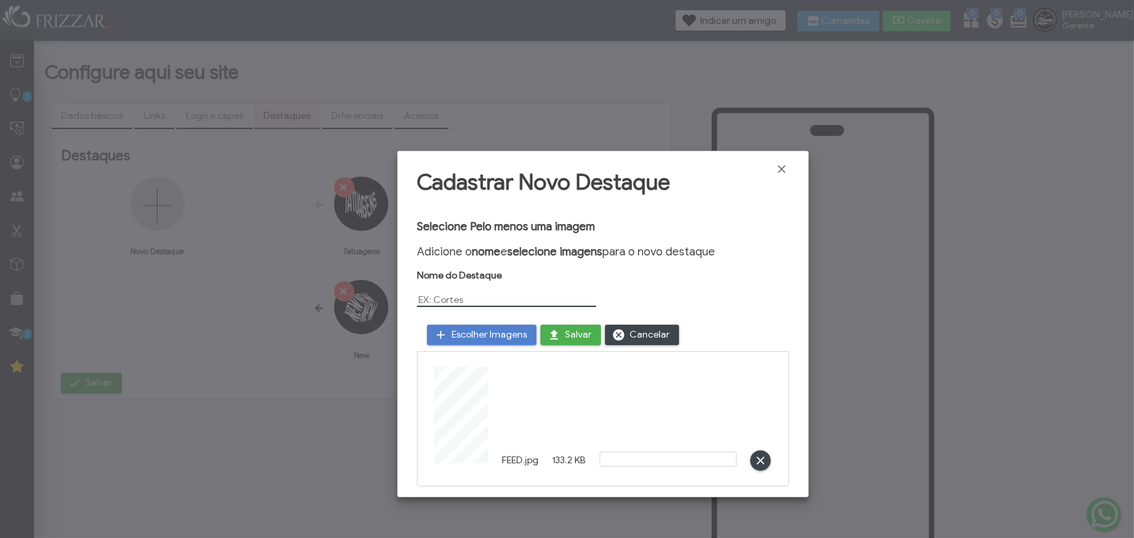
click at [506, 303] on input "text" at bounding box center [506, 300] width 179 height 14
type input "f"
type input "Feedback"
click at [579, 340] on span "Salvar" at bounding box center [578, 335] width 26 height 20
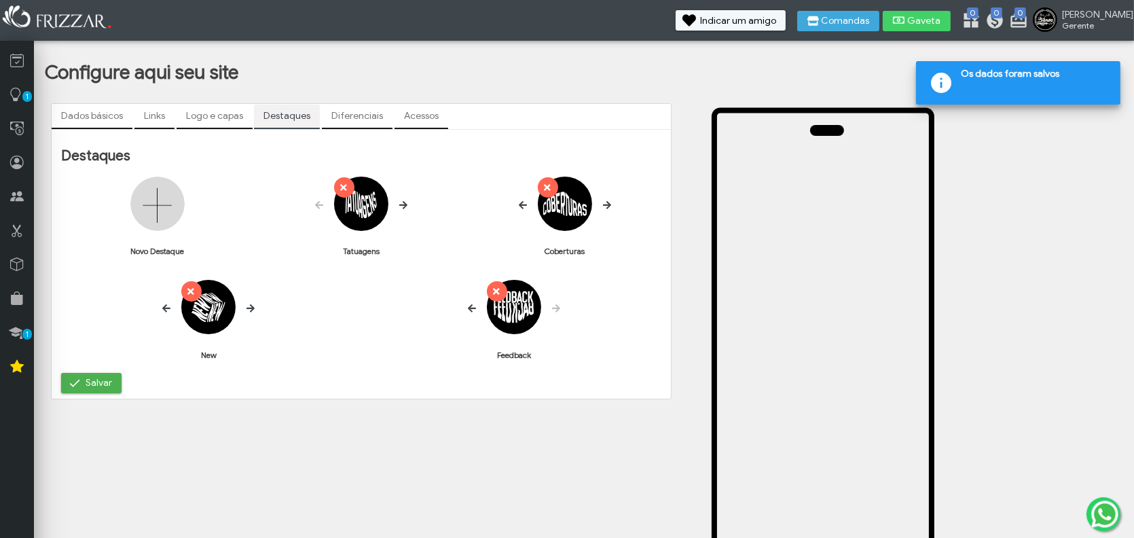
click at [164, 196] on img at bounding box center [157, 204] width 54 height 54
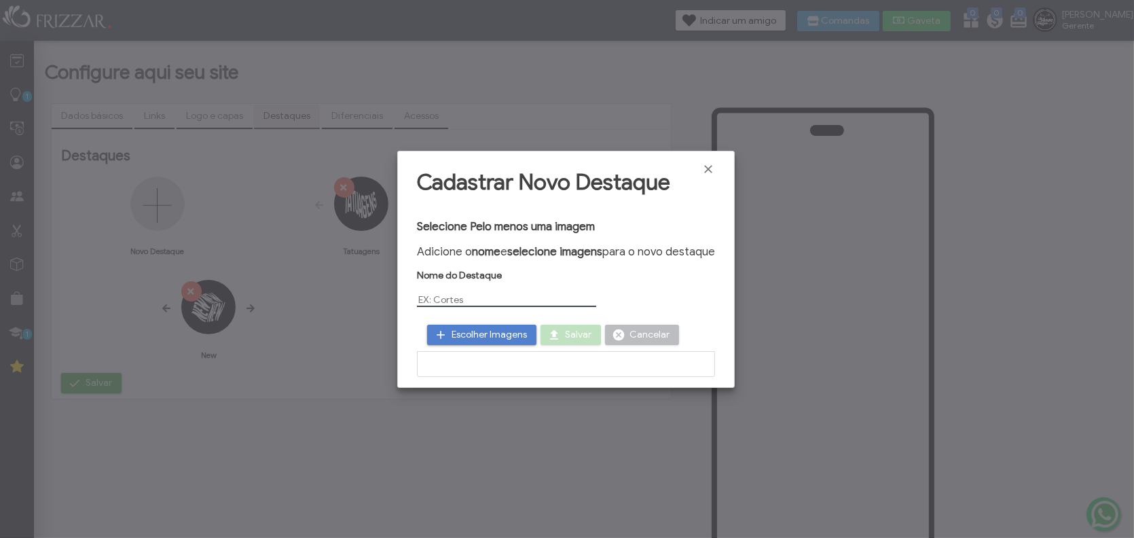
click at [482, 301] on input "text" at bounding box center [506, 300] width 179 height 14
type input "FAQ"
click at [499, 335] on span "Escolher Imagens" at bounding box center [489, 335] width 75 height 20
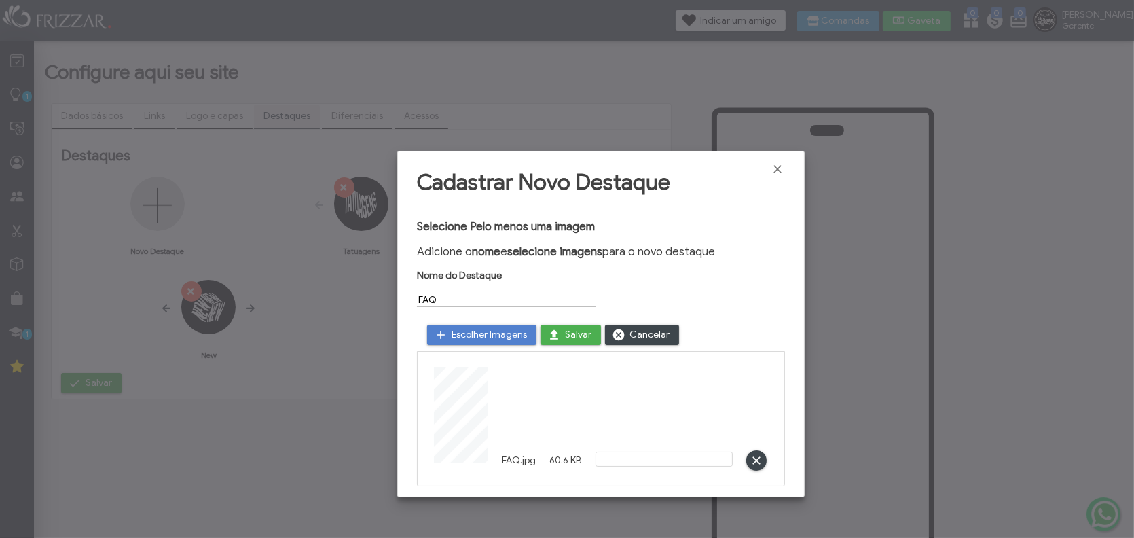
click at [562, 339] on button "Salvar" at bounding box center [571, 335] width 60 height 20
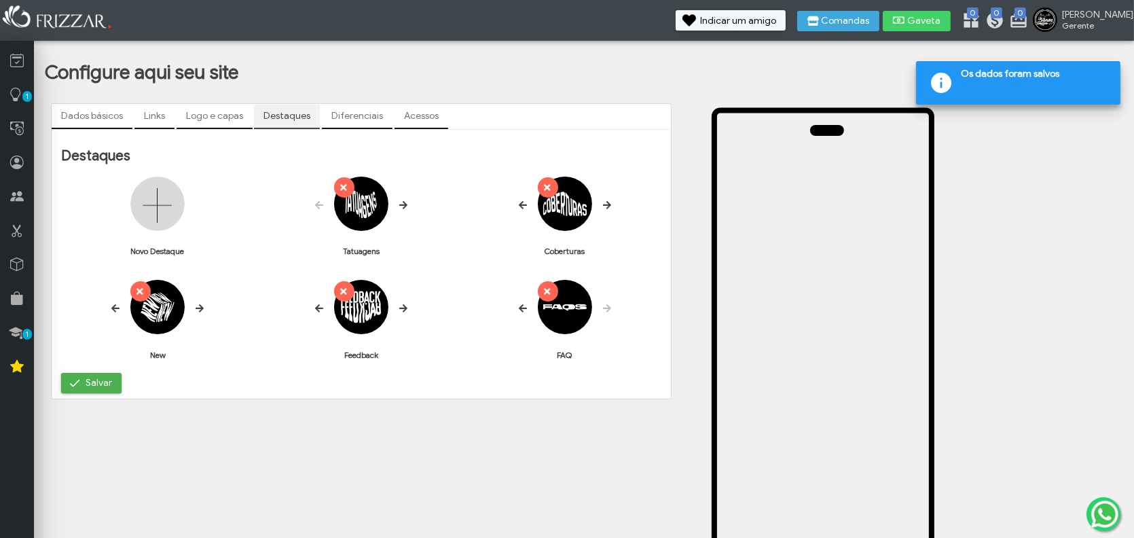
click at [157, 211] on img at bounding box center [157, 204] width 54 height 54
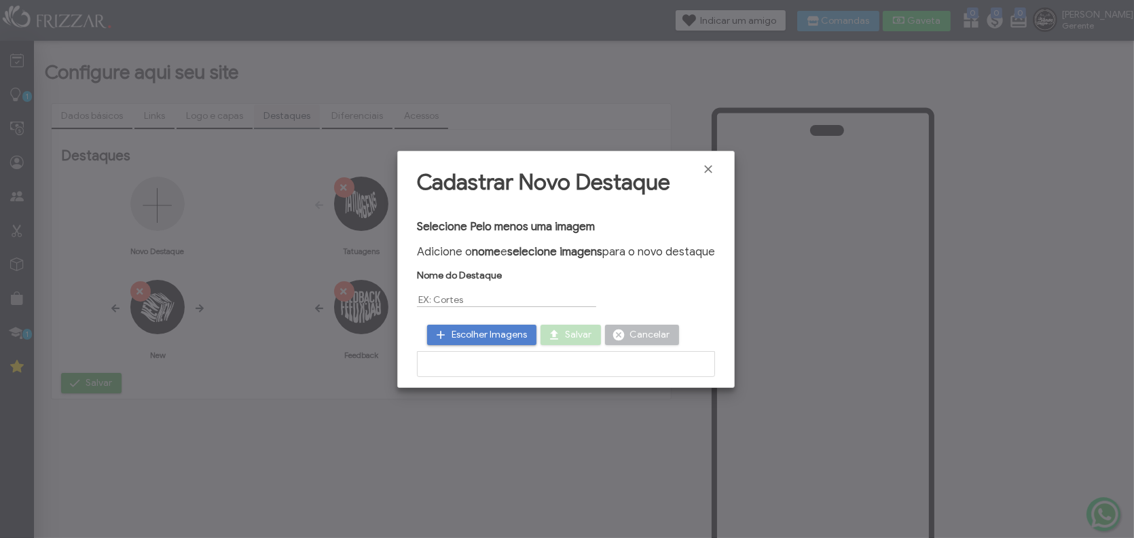
click at [442, 328] on span at bounding box center [441, 335] width 14 height 14
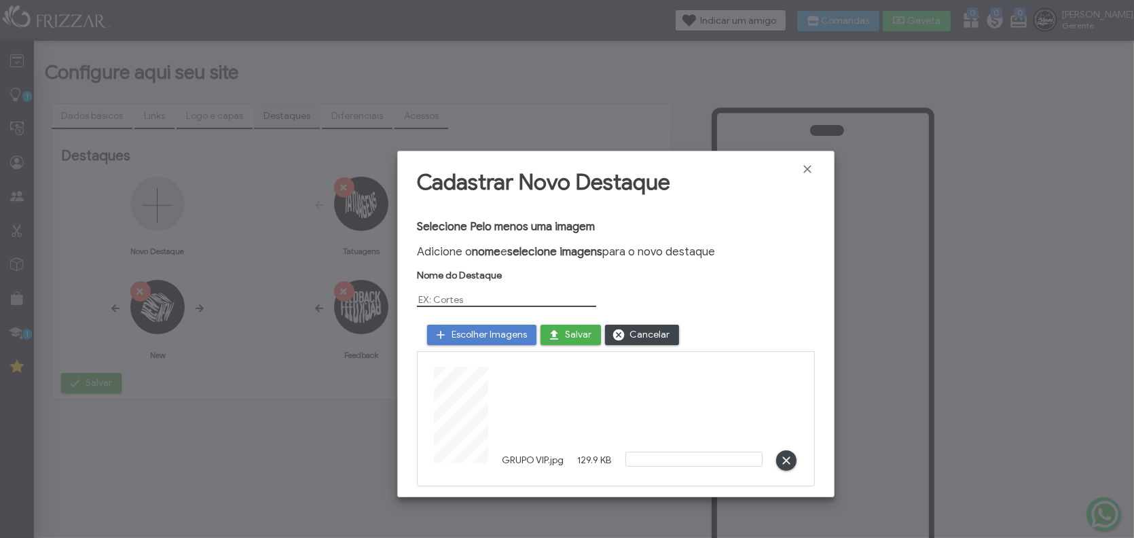
click at [499, 299] on input "text" at bounding box center [506, 300] width 179 height 14
type input "Grupo Vip"
click at [591, 319] on div "Escolher Imagens [PERSON_NAME]" at bounding box center [615, 335] width 397 height 33
click at [589, 334] on span "Salvar" at bounding box center [578, 335] width 26 height 20
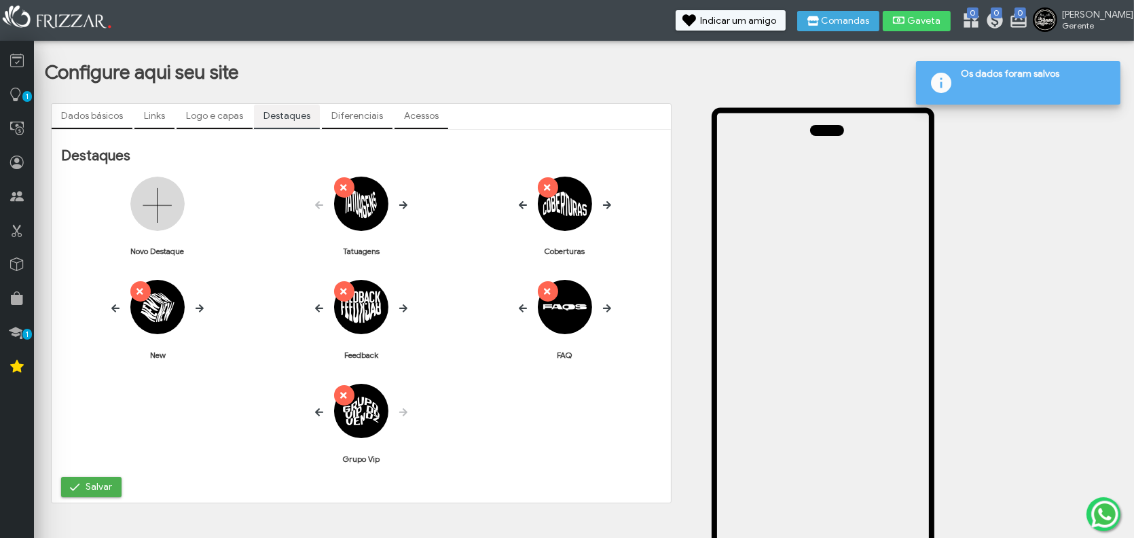
click at [521, 310] on icon at bounding box center [523, 308] width 8 height 8
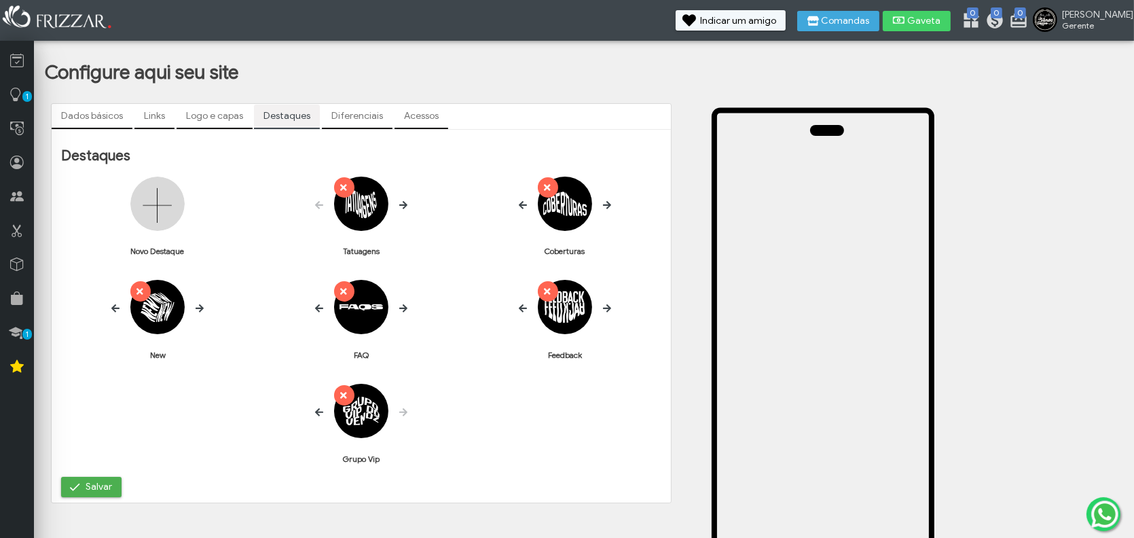
click at [400, 311] on icon at bounding box center [403, 309] width 8 height 10
click at [316, 413] on icon at bounding box center [319, 412] width 8 height 8
click at [499, 410] on div "ui-button FAQ" at bounding box center [361, 430] width 600 height 93
click at [120, 482] on button "Salvar" at bounding box center [91, 487] width 60 height 20
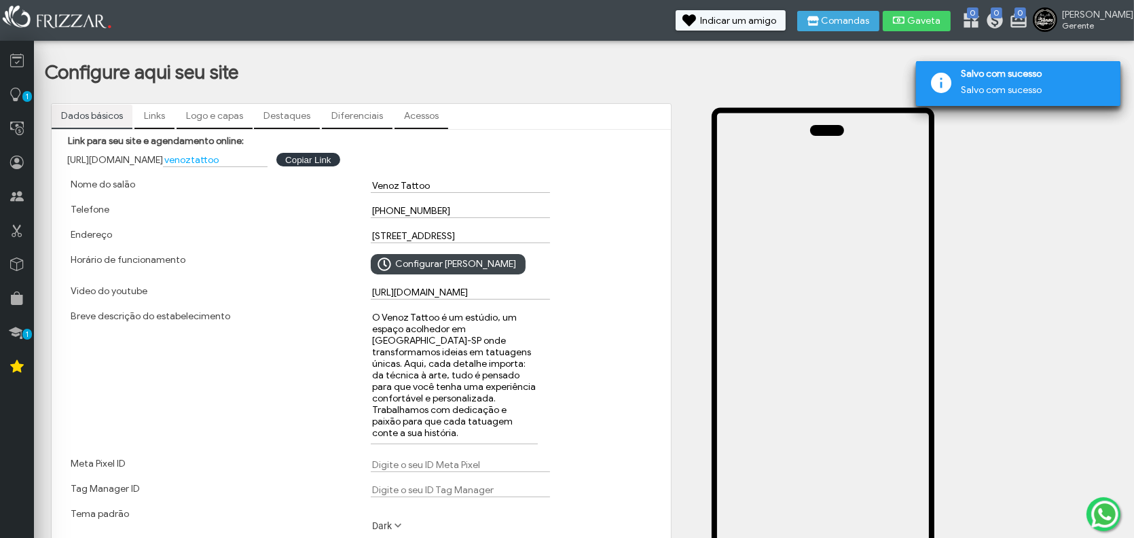
click at [359, 116] on link "Diferenciais" at bounding box center [357, 116] width 71 height 23
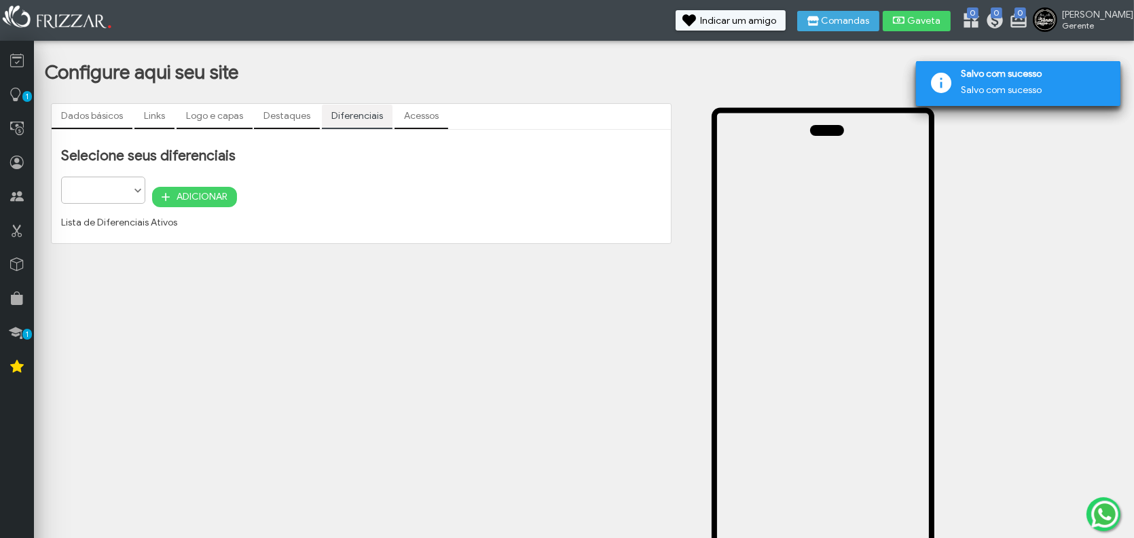
click at [137, 196] on span at bounding box center [138, 191] width 14 height 14
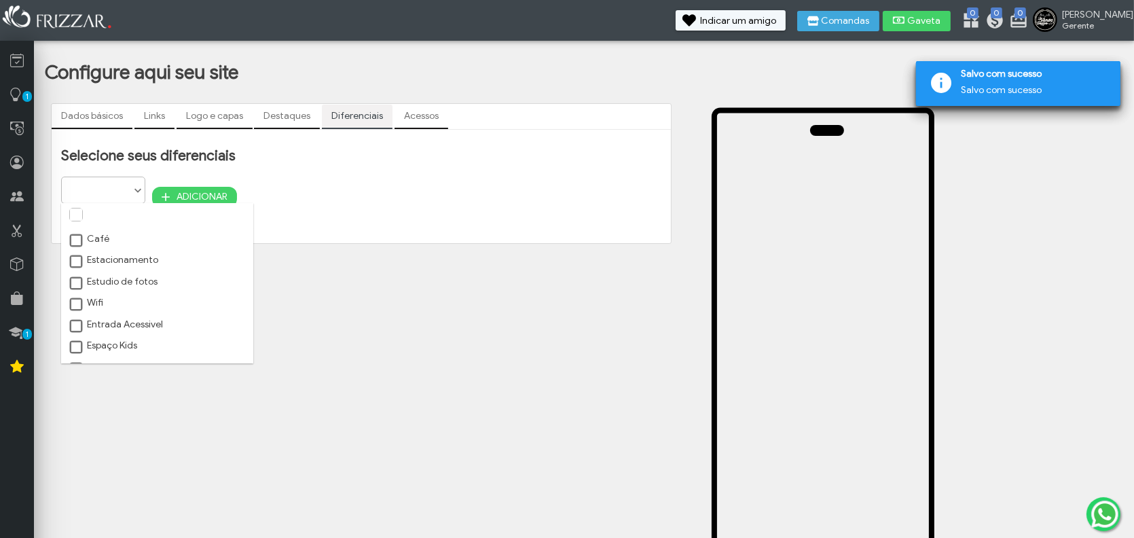
scroll to position [7, 60]
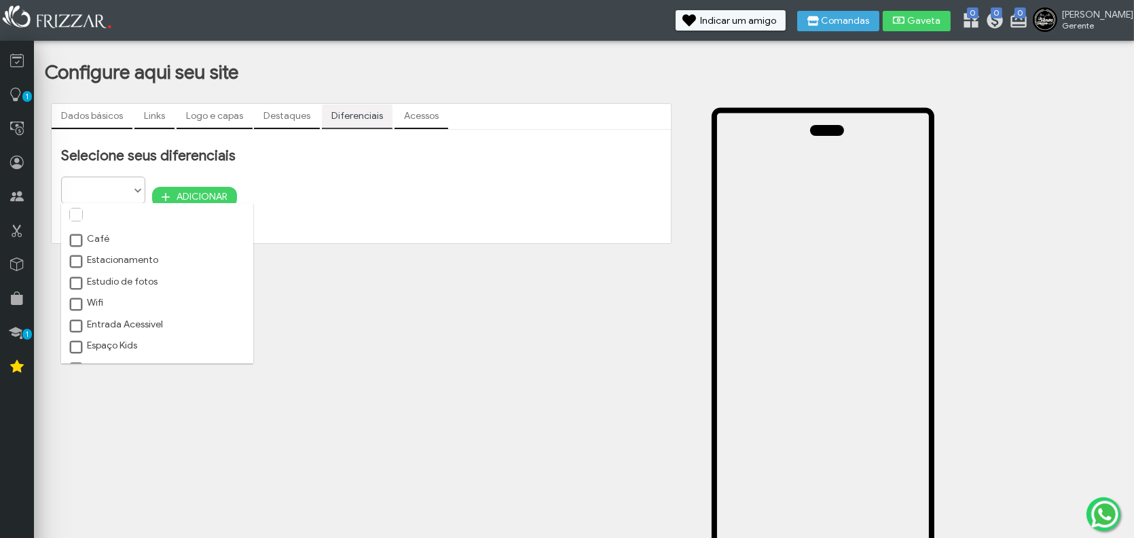
click at [98, 303] on label "Wifi" at bounding box center [85, 303] width 35 height 12
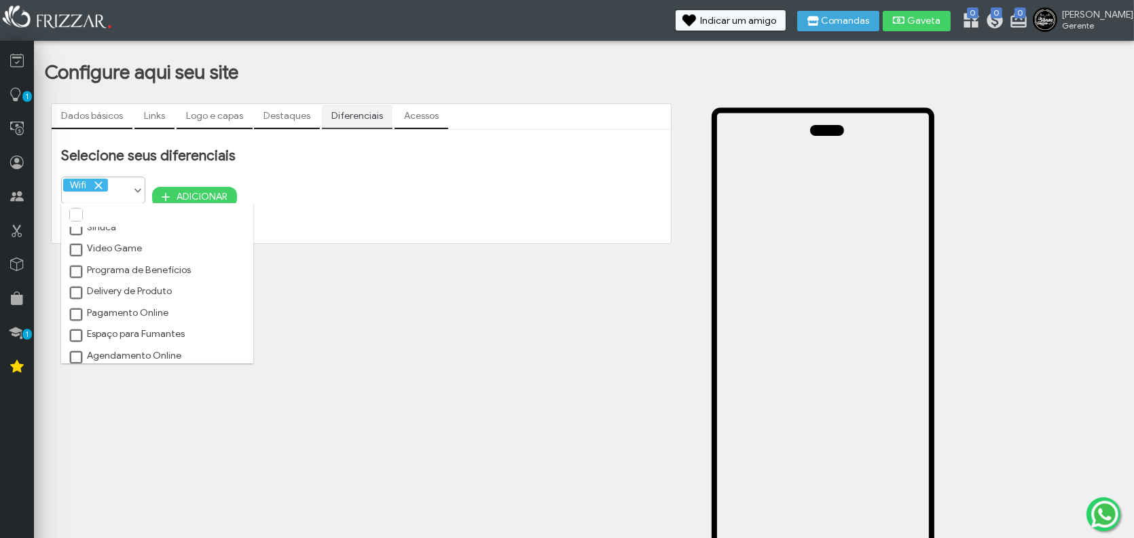
scroll to position [272, 0]
click at [75, 253] on span at bounding box center [77, 248] width 14 height 14
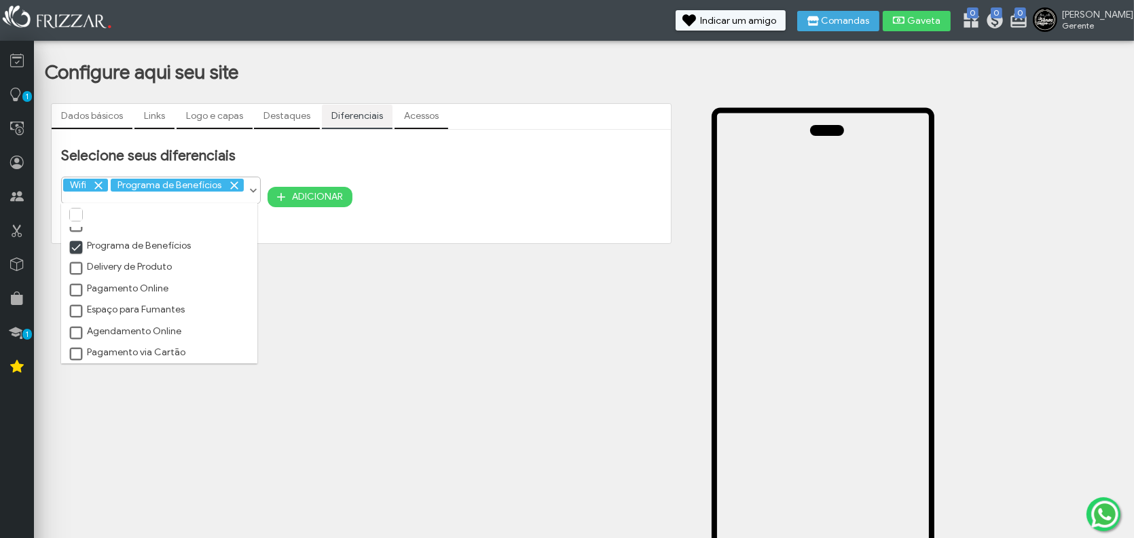
scroll to position [6, 7]
click at [70, 291] on span at bounding box center [77, 291] width 14 height 14
click at [73, 315] on span at bounding box center [77, 312] width 14 height 14
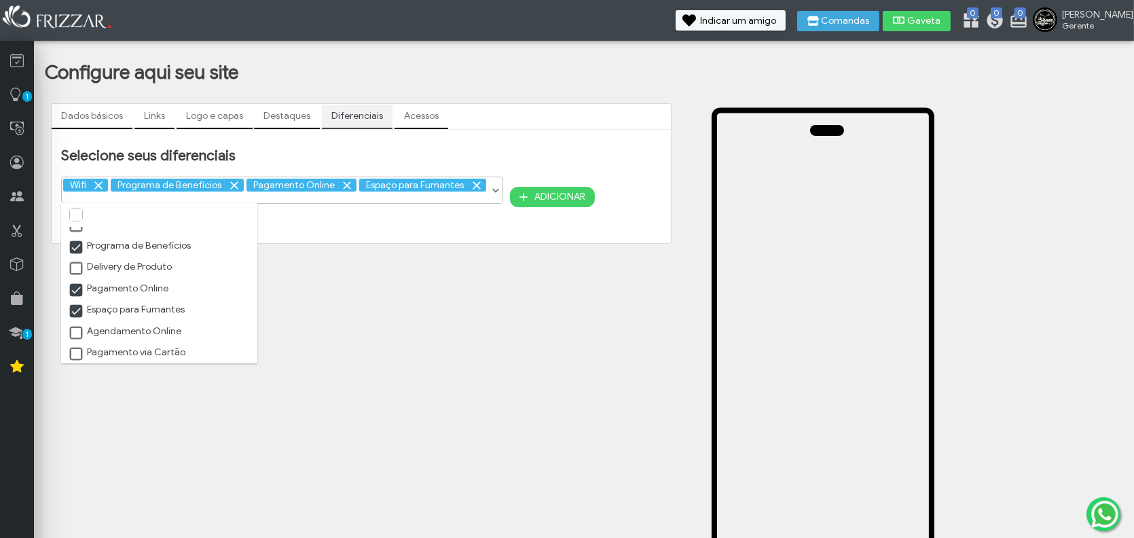
click at [75, 336] on span at bounding box center [77, 334] width 14 height 14
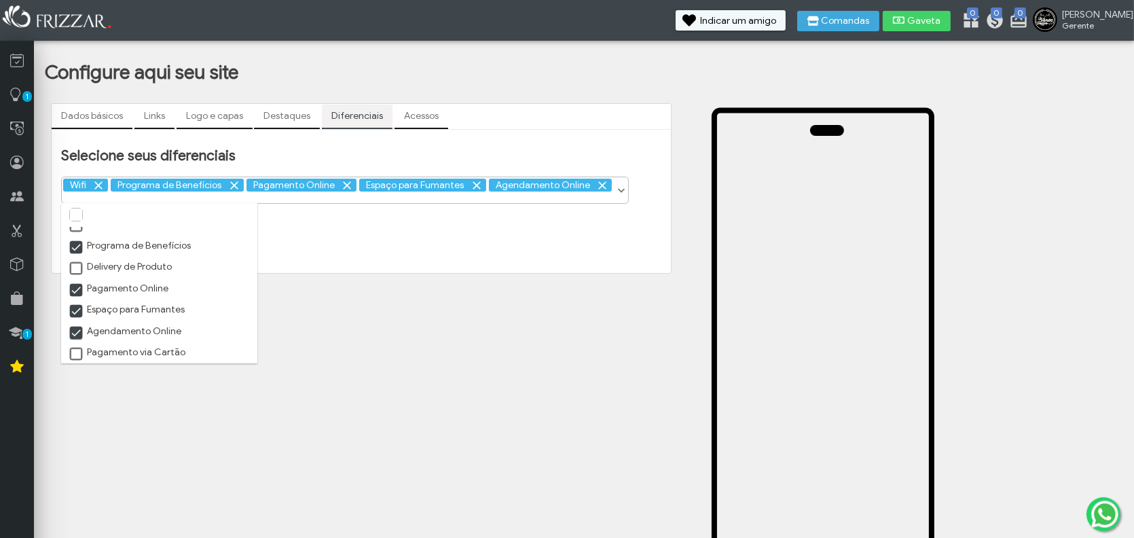
click at [77, 352] on span at bounding box center [77, 355] width 14 height 14
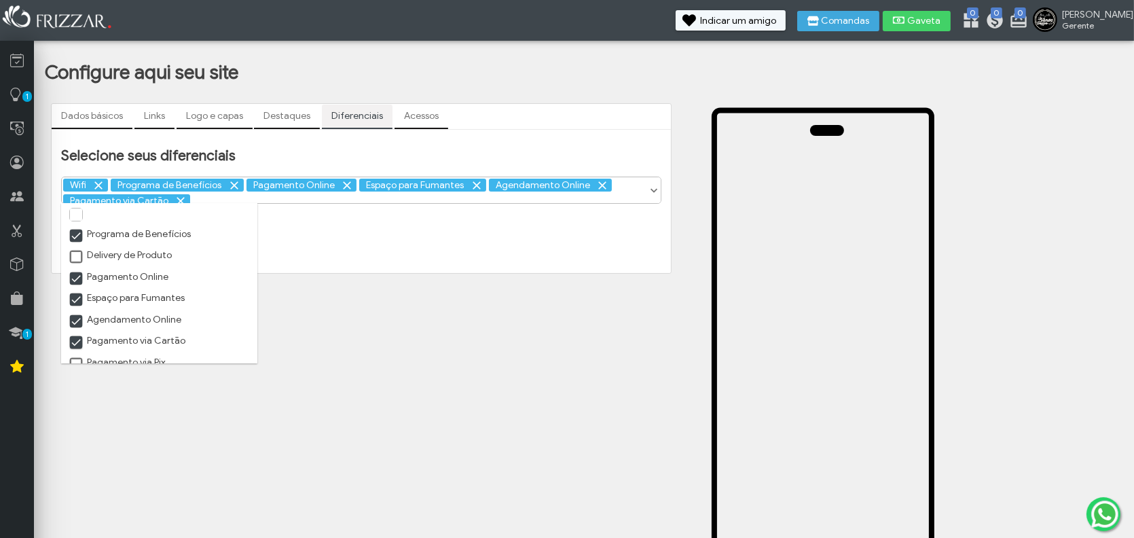
scroll to position [295, 0]
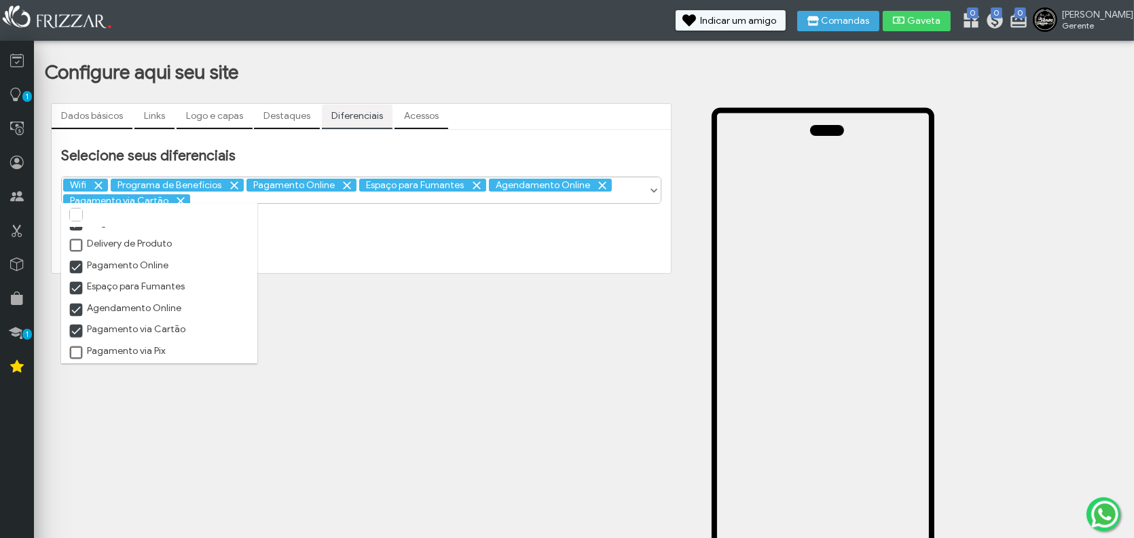
click at [76, 347] on span at bounding box center [77, 353] width 14 height 14
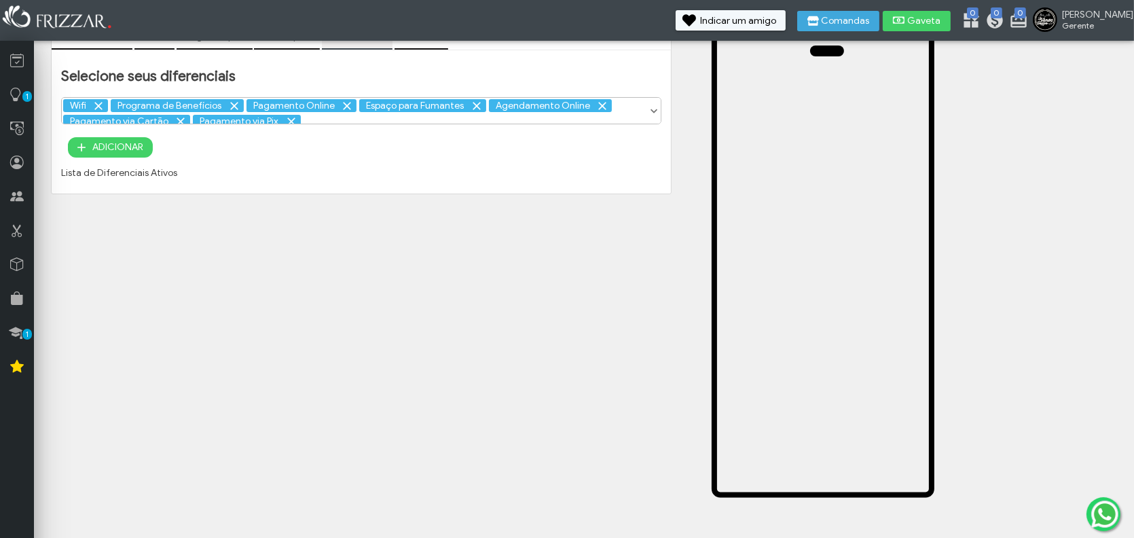
scroll to position [0, 0]
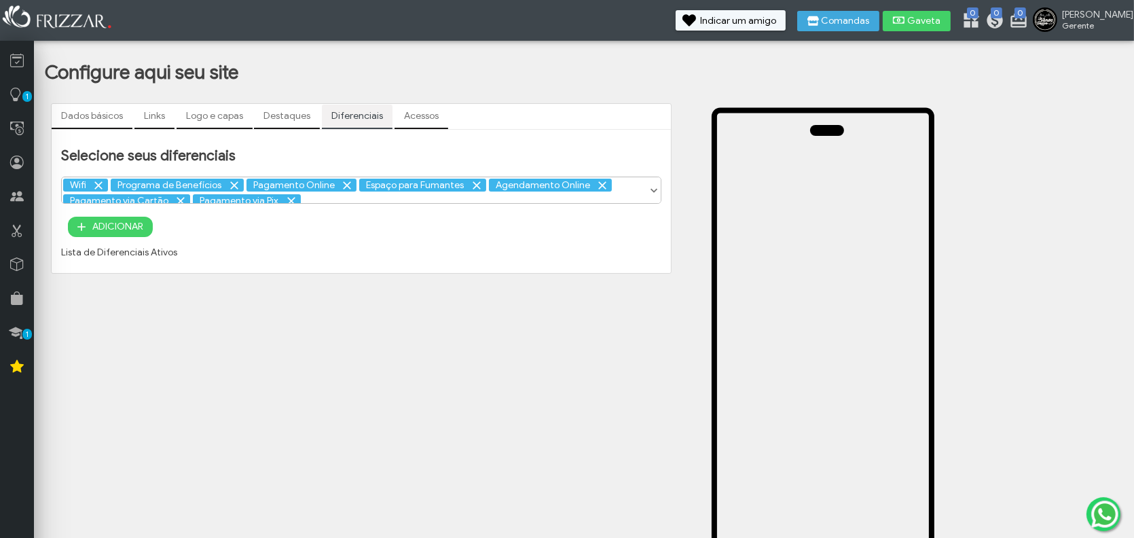
click at [96, 233] on span "ADICIONAR" at bounding box center [117, 227] width 51 height 20
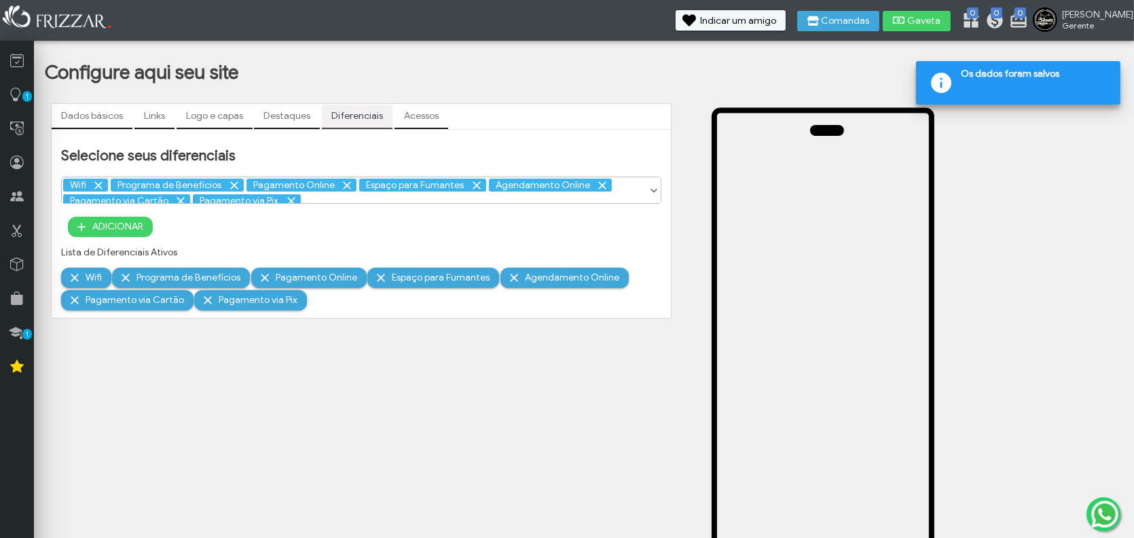
click at [397, 118] on link "Acessos" at bounding box center [422, 116] width 54 height 23
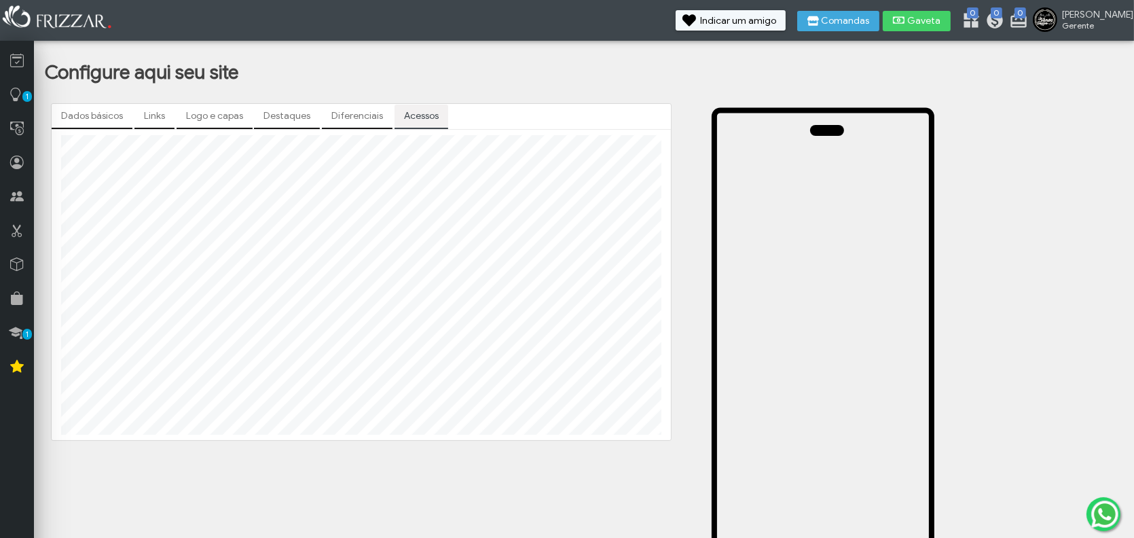
click at [86, 122] on link "Dados básicos" at bounding box center [92, 116] width 81 height 23
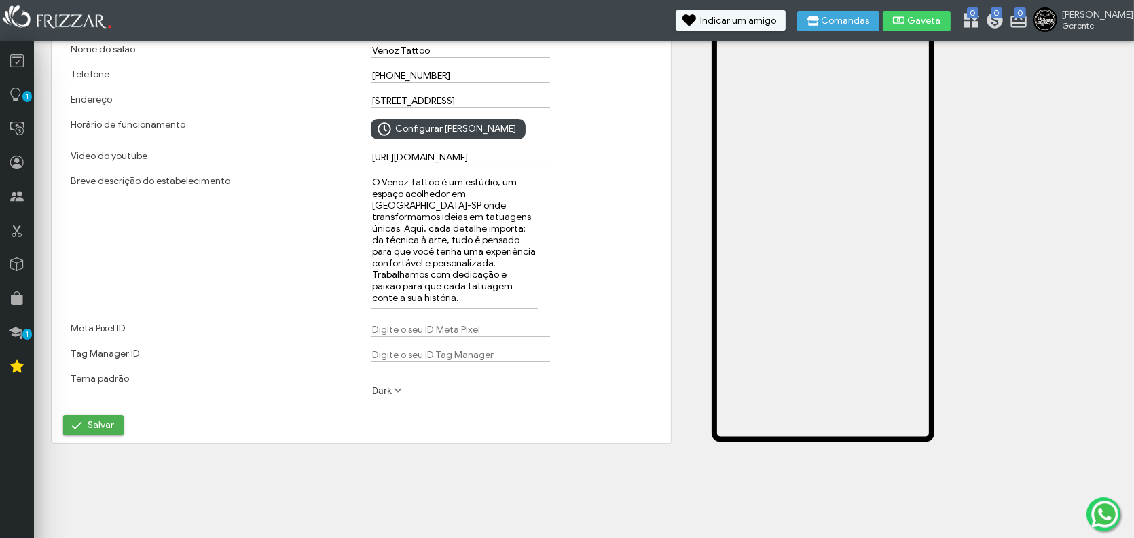
scroll to position [136, 0]
click at [111, 412] on div "Tema padrão" at bounding box center [211, 390] width 300 height 46
click at [114, 416] on button "Salvar" at bounding box center [93, 424] width 60 height 20
